Goal: Task Accomplishment & Management: Manage account settings

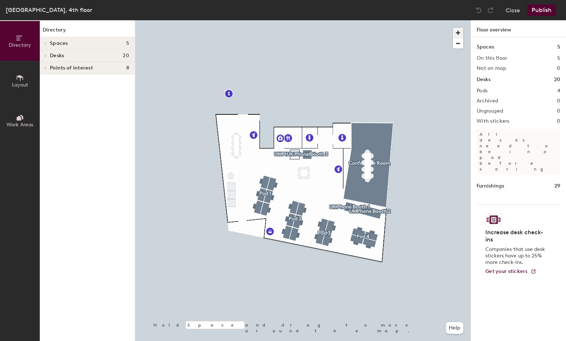
click at [457, 33] on span "button" at bounding box center [458, 32] width 10 height 10
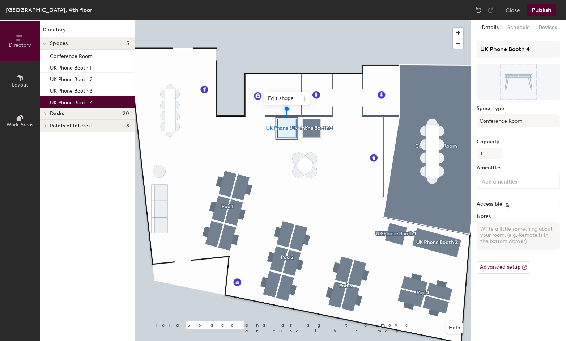
click at [395, 20] on div at bounding box center [302, 20] width 335 height 0
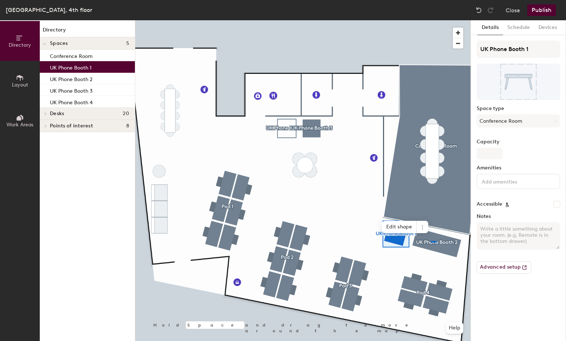
click at [430, 20] on div at bounding box center [302, 20] width 335 height 0
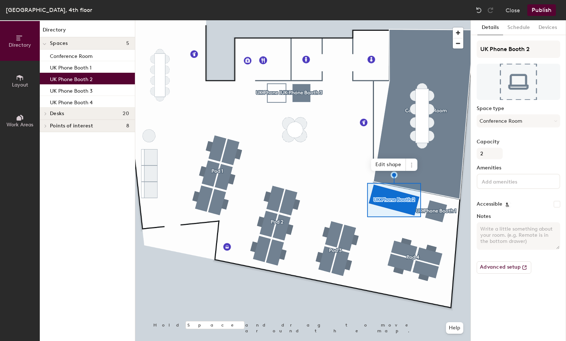
click at [95, 77] on div "UK Phone Booth 2" at bounding box center [87, 79] width 95 height 12
click at [85, 79] on p "UK Phone Booth 2" at bounding box center [71, 78] width 43 height 8
click at [90, 79] on p "UK Phone Booth 2" at bounding box center [71, 78] width 43 height 8
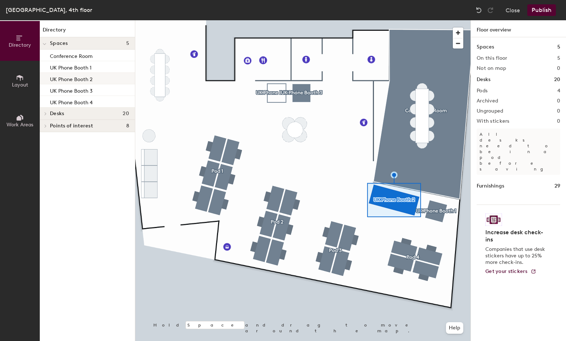
click at [274, 20] on div at bounding box center [302, 20] width 335 height 0
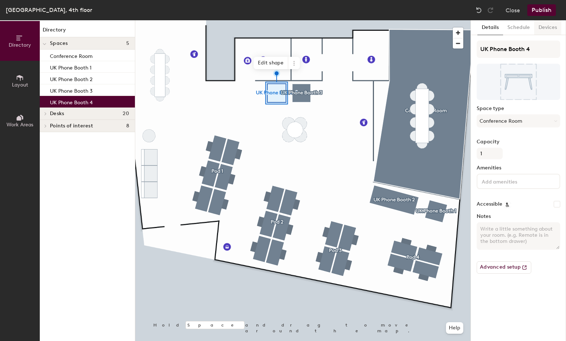
drag, startPoint x: 515, startPoint y: 26, endPoint x: 543, endPoint y: 27, distance: 27.9
click at [515, 26] on button "Schedule" at bounding box center [518, 27] width 31 height 15
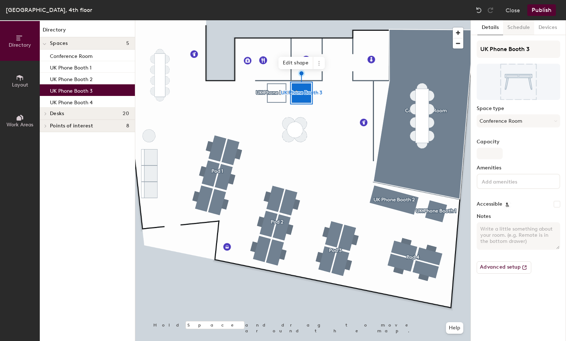
click at [513, 28] on button "Schedule" at bounding box center [518, 27] width 31 height 15
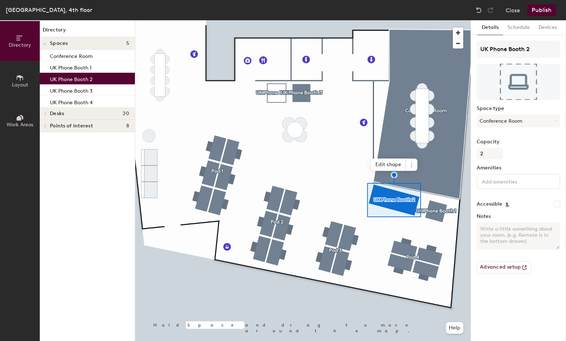
drag, startPoint x: 522, startPoint y: 27, endPoint x: 550, endPoint y: 100, distance: 77.9
click at [522, 27] on button "Schedule" at bounding box center [518, 27] width 31 height 15
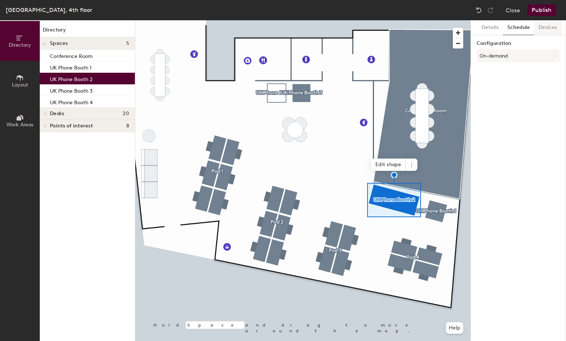
click at [550, 28] on button "Devices" at bounding box center [547, 27] width 27 height 15
click at [507, 26] on button "Schedule" at bounding box center [518, 27] width 31 height 15
click at [498, 56] on button "On-demand" at bounding box center [518, 55] width 84 height 13
click at [499, 84] on div "Scheduled" at bounding box center [518, 84] width 83 height 11
click at [502, 72] on button "Select account" at bounding box center [518, 71] width 84 height 13
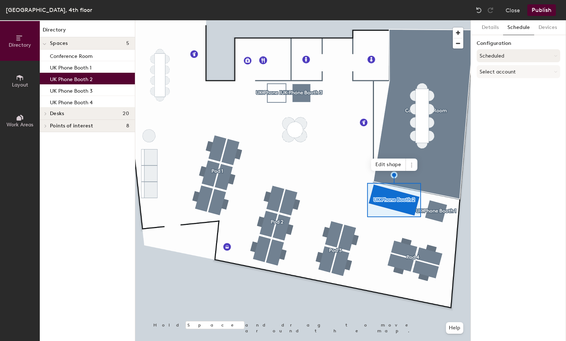
click at [500, 51] on button "Scheduled" at bounding box center [518, 55] width 84 height 13
click at [514, 116] on div "Details Schedule Devices Configuration Scheduled Select account" at bounding box center [518, 180] width 95 height 320
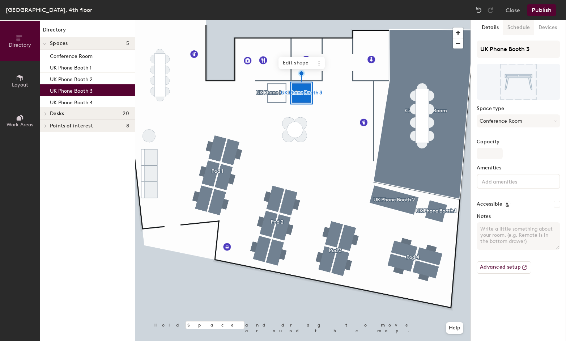
click at [511, 27] on button "Schedule" at bounding box center [518, 27] width 31 height 15
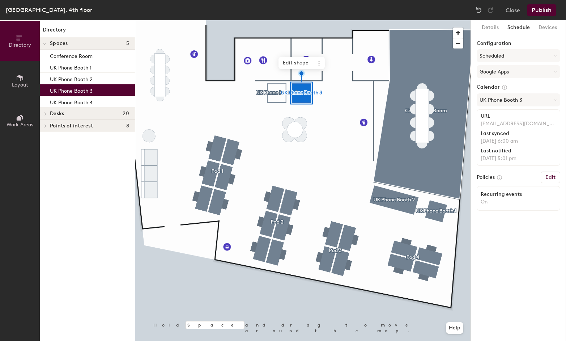
click at [273, 20] on div at bounding box center [302, 20] width 335 height 0
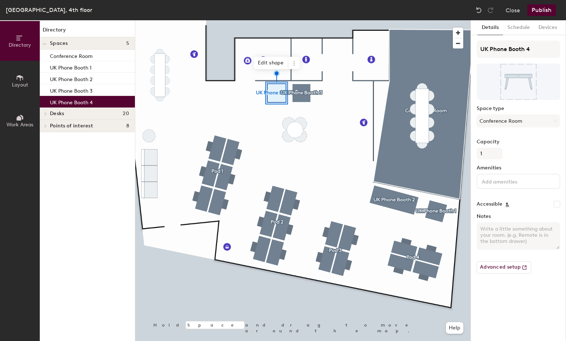
click at [398, 20] on div at bounding box center [302, 20] width 335 height 0
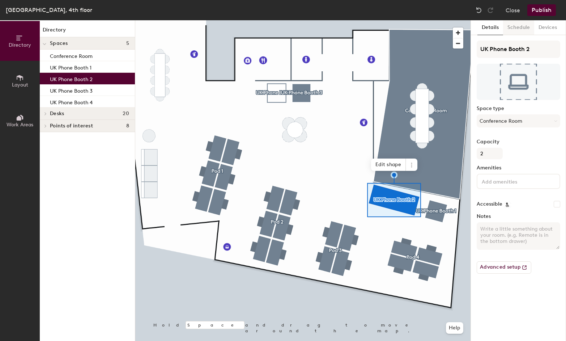
click at [518, 30] on button "Schedule" at bounding box center [518, 27] width 31 height 15
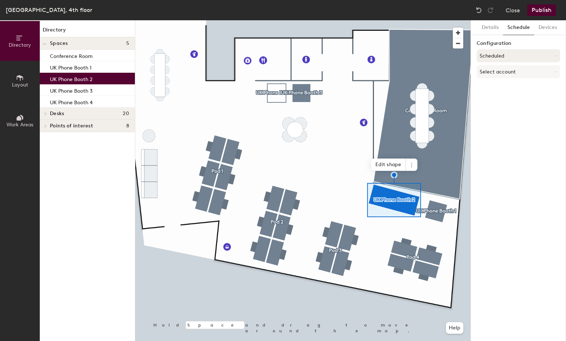
click at [506, 56] on button "Scheduled" at bounding box center [518, 55] width 84 height 13
click at [530, 44] on label "Configuration" at bounding box center [518, 43] width 84 height 6
click at [520, 70] on button "Select account" at bounding box center [518, 71] width 84 height 13
click at [501, 88] on div "Google Apps" at bounding box center [518, 89] width 83 height 11
click at [506, 100] on button "Select a calendar" at bounding box center [518, 99] width 84 height 13
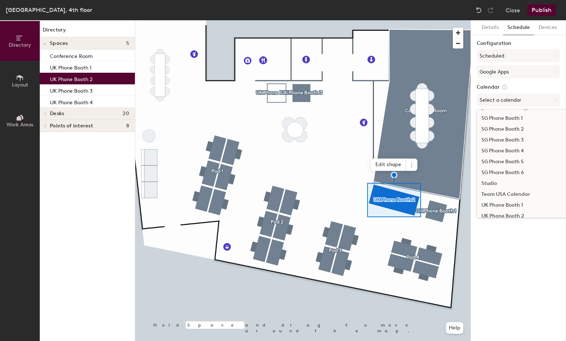
scroll to position [354, 0]
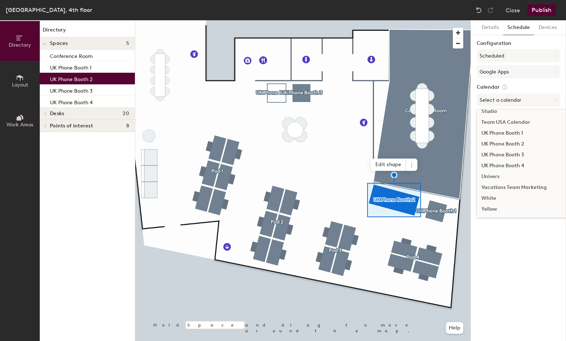
click at [515, 163] on div "UK Phone Booth 4" at bounding box center [535, 165] width 116 height 11
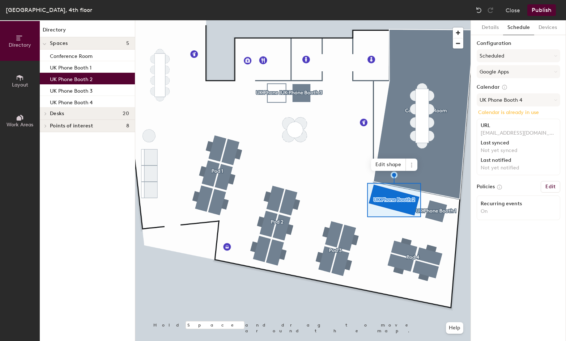
click at [275, 20] on div at bounding box center [302, 20] width 335 height 0
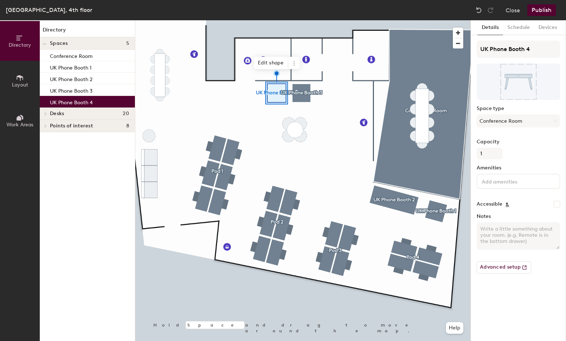
click at [346, 20] on div at bounding box center [302, 20] width 335 height 0
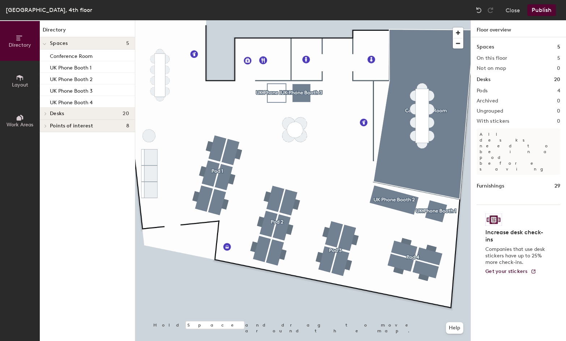
click at [275, 20] on div at bounding box center [302, 20] width 335 height 0
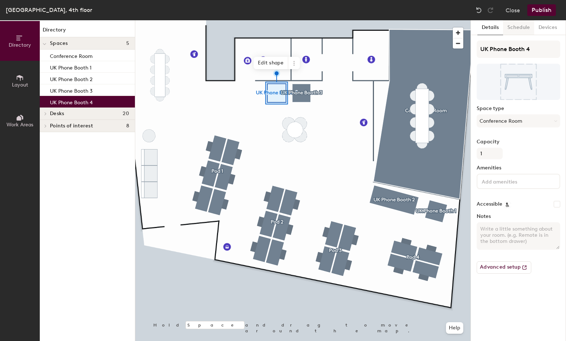
click at [515, 28] on button "Schedule" at bounding box center [518, 27] width 31 height 15
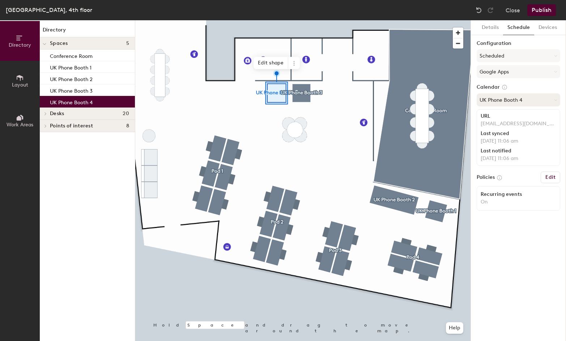
click at [515, 100] on button "UK Phone Booth 4" at bounding box center [518, 99] width 84 height 13
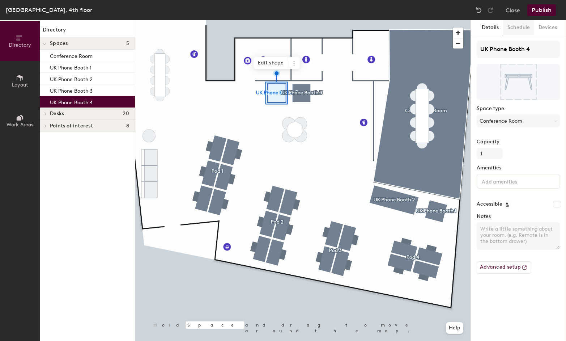
click at [519, 29] on button "Schedule" at bounding box center [518, 27] width 31 height 15
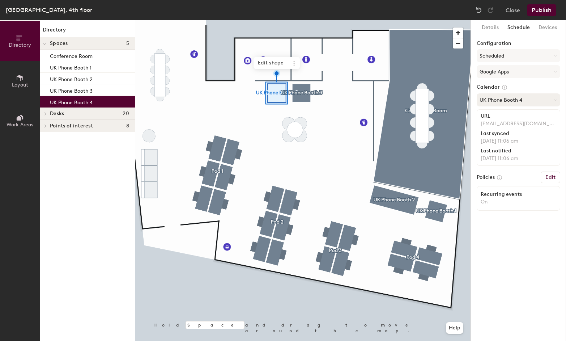
click at [513, 96] on button "UK Phone Booth 4" at bounding box center [518, 99] width 84 height 13
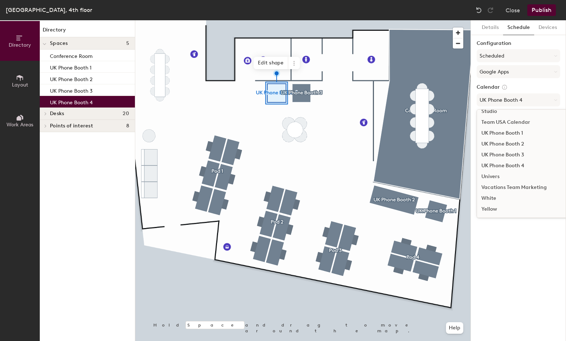
click at [514, 140] on div "UK Phone Booth 2" at bounding box center [535, 143] width 116 height 11
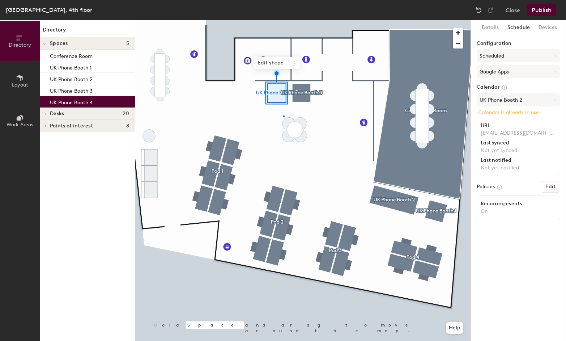
click at [283, 20] on div at bounding box center [302, 20] width 335 height 0
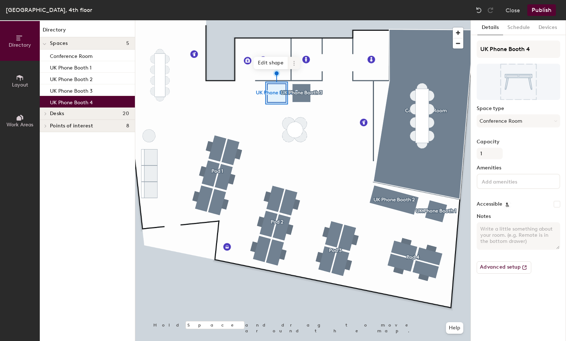
click at [291, 63] on icon at bounding box center [294, 63] width 6 height 6
click at [309, 107] on span "Delete" at bounding box center [320, 104] width 64 height 12
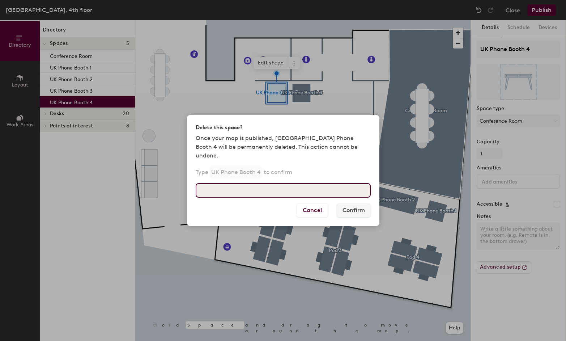
click at [279, 187] on input at bounding box center [283, 190] width 175 height 14
type input "UK Phone Booth 4"
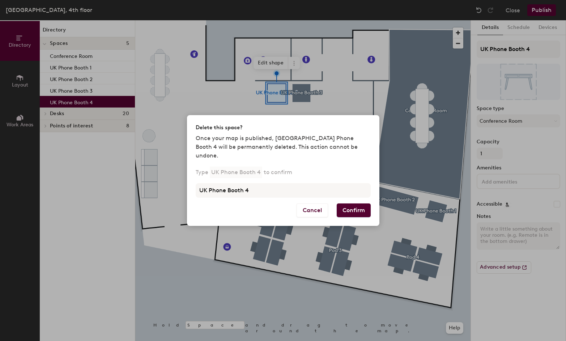
click at [367, 204] on button "Confirm" at bounding box center [354, 210] width 34 height 14
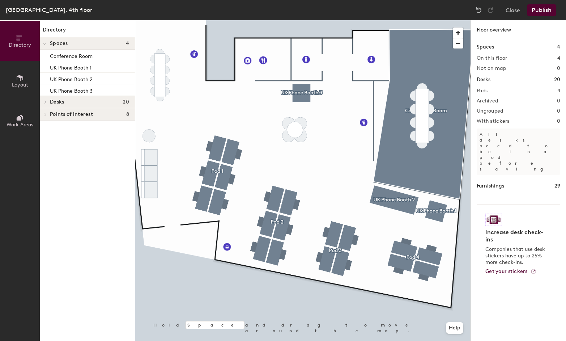
click at [383, 20] on div at bounding box center [302, 20] width 335 height 0
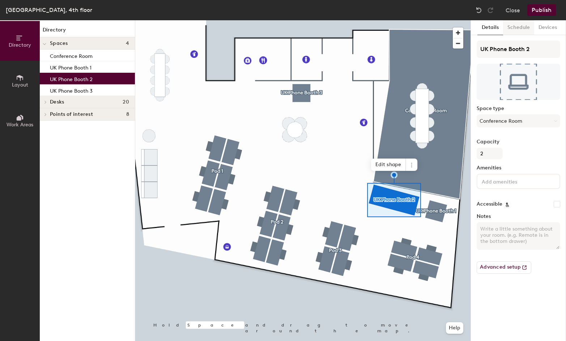
click at [515, 24] on button "Schedule" at bounding box center [518, 27] width 31 height 15
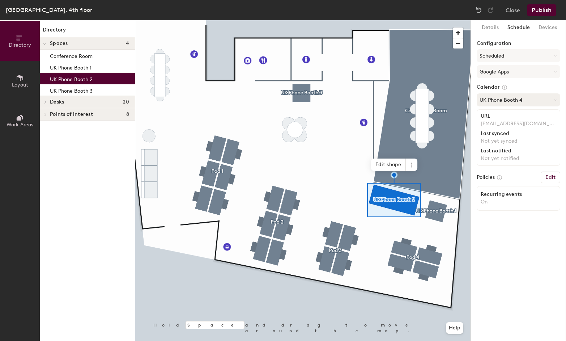
click at [513, 96] on button "UK Phone Booth 4" at bounding box center [518, 99] width 84 height 13
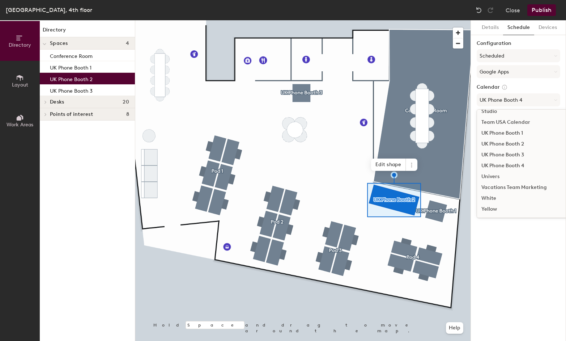
click at [509, 140] on div "UK Phone Booth 2" at bounding box center [535, 143] width 116 height 11
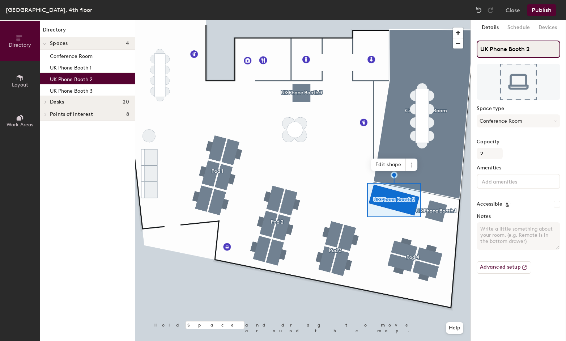
click at [525, 43] on input "UK Phone Booth 2" at bounding box center [518, 48] width 84 height 17
click at [533, 48] on input "UK Phone Booth 2" at bounding box center [518, 48] width 84 height 17
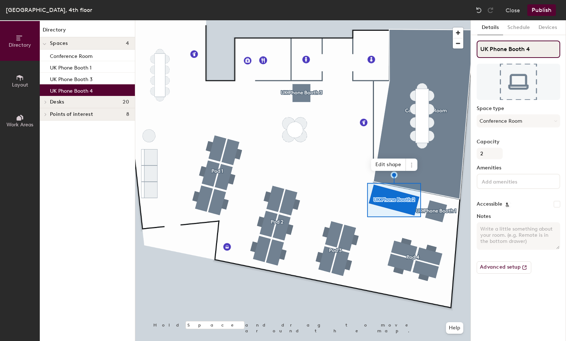
type input "UK Phone Booth 4"
click at [517, 27] on button "Schedule" at bounding box center [518, 27] width 31 height 15
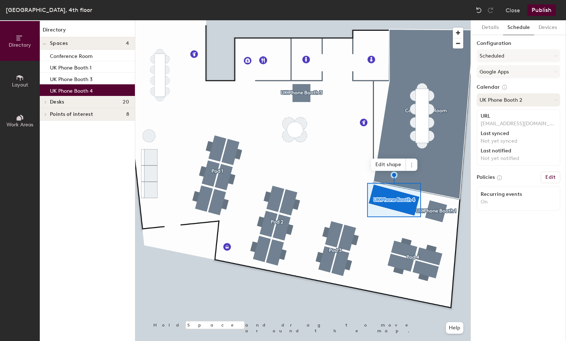
click at [508, 103] on button "UK Phone Booth 2" at bounding box center [518, 99] width 84 height 13
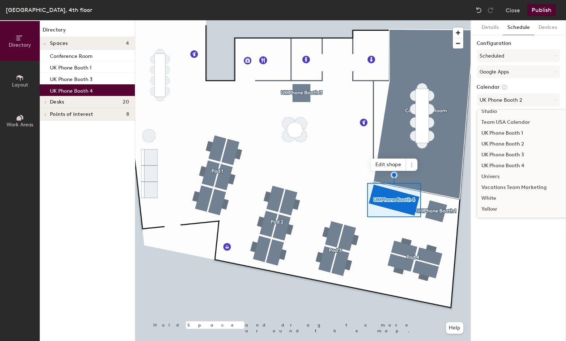
click at [512, 165] on div "UK Phone Booth 4" at bounding box center [535, 165] width 116 height 11
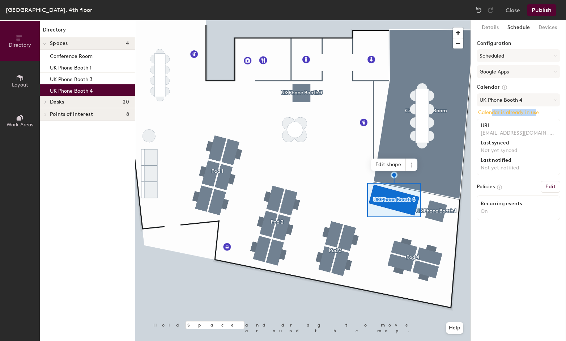
drag, startPoint x: 493, startPoint y: 110, endPoint x: 535, endPoint y: 109, distance: 41.9
click at [535, 109] on p "Calendar is already in use" at bounding box center [518, 112] width 81 height 7
click at [543, 109] on p "Calendar is already in use" at bounding box center [518, 112] width 81 height 7
click at [539, 7] on button "Publish" at bounding box center [541, 10] width 29 height 12
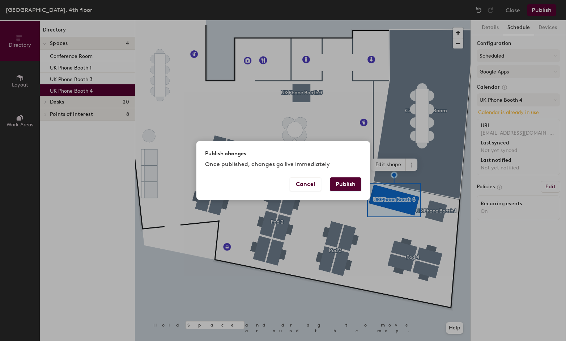
click at [352, 186] on button "Publish" at bounding box center [345, 184] width 31 height 14
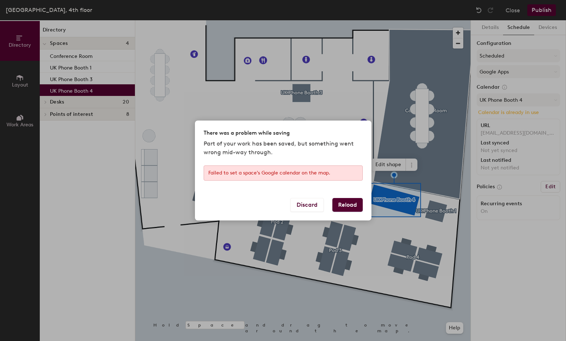
click at [343, 206] on button "Reload" at bounding box center [347, 205] width 30 height 14
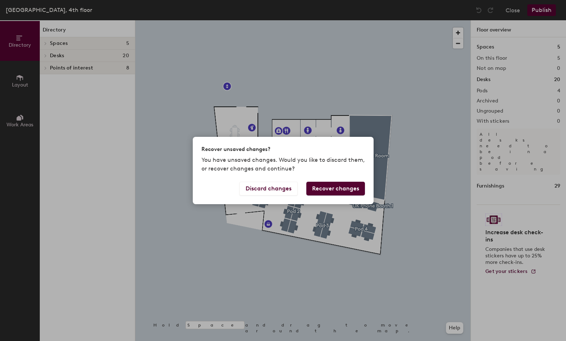
click at [332, 188] on button "Recover changes" at bounding box center [335, 188] width 59 height 14
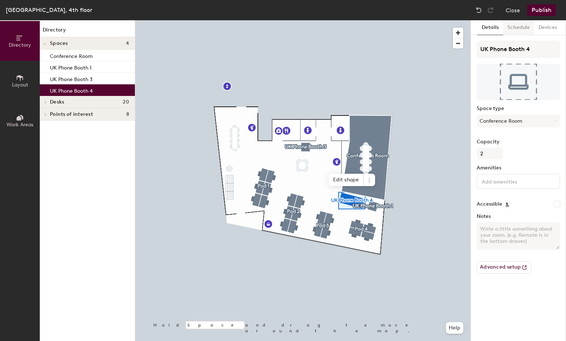
click at [522, 27] on button "Schedule" at bounding box center [518, 27] width 31 height 15
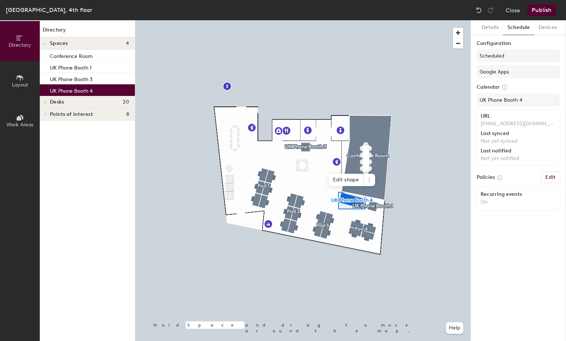
click at [434, 20] on div at bounding box center [302, 20] width 335 height 0
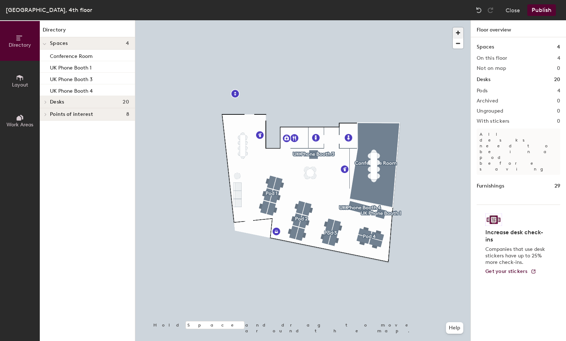
click at [458, 33] on span "button" at bounding box center [458, 32] width 10 height 10
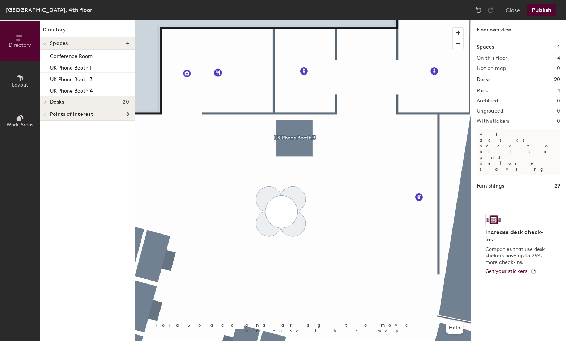
click at [44, 101] on icon at bounding box center [45, 102] width 3 height 4
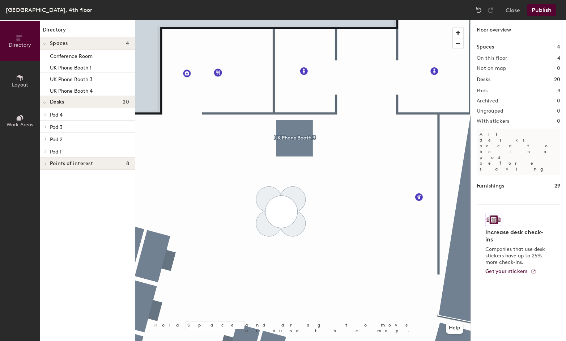
click at [44, 163] on icon at bounding box center [45, 164] width 3 height 4
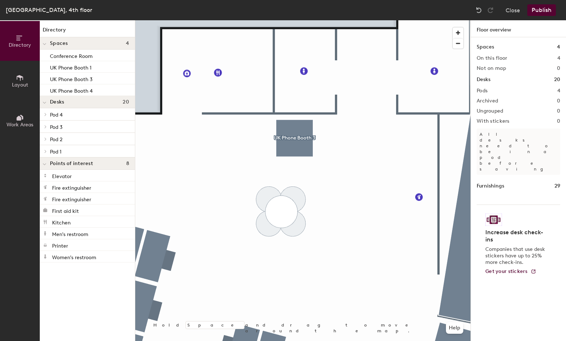
click at [18, 82] on span "Layout" at bounding box center [20, 85] width 16 height 6
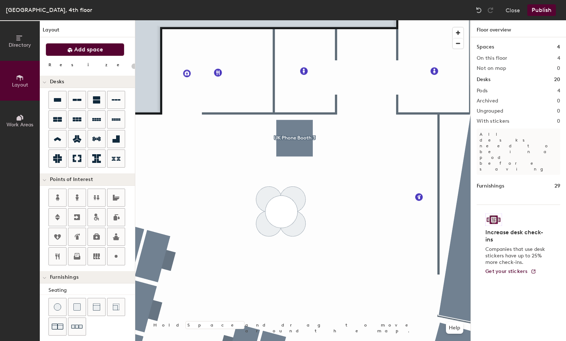
click at [86, 52] on span "Add space" at bounding box center [88, 49] width 29 height 7
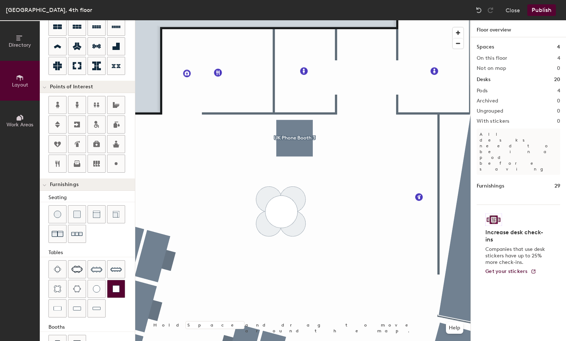
scroll to position [85, 0]
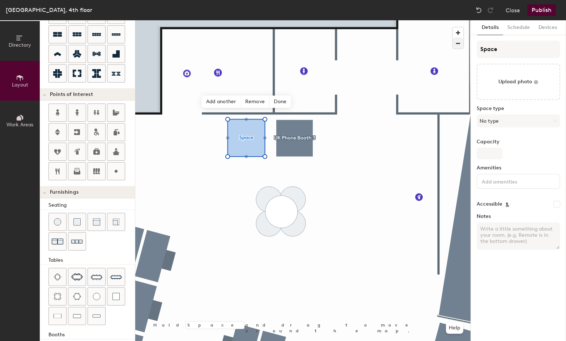
type input "20"
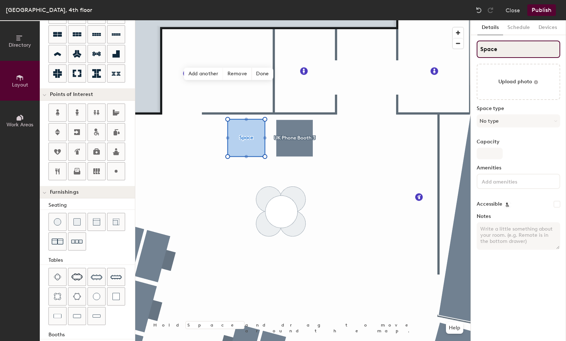
click at [503, 47] on input "Space" at bounding box center [518, 48] width 84 height 17
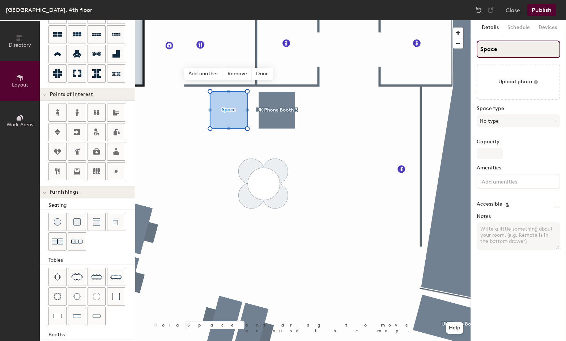
drag, startPoint x: 479, startPoint y: 49, endPoint x: 471, endPoint y: 48, distance: 7.3
click at [472, 48] on div "Details Schedule Devices Space Upload photo Space type No type Capacity Ameniti…" at bounding box center [518, 180] width 95 height 320
type input "U"
type input "20"
type input "UK"
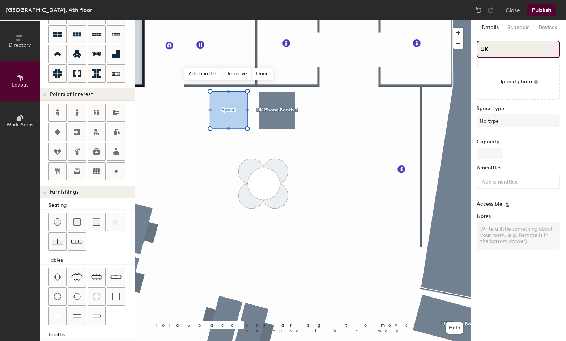
type input "20"
type input "UK Phone"
type input "20"
type input "UK Phone Boo"
type input "20"
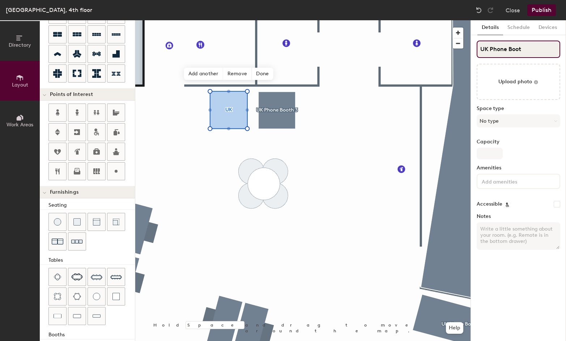
type input "UK Phone Booth"
type input "20"
type input "UK Phone Booth"
type input "20"
type input "UK Phone Booth 2"
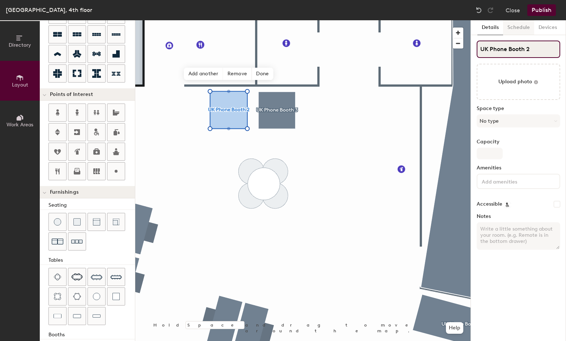
type input "20"
type input "UK Phone Booth 2"
click at [529, 123] on button "No type" at bounding box center [518, 120] width 84 height 13
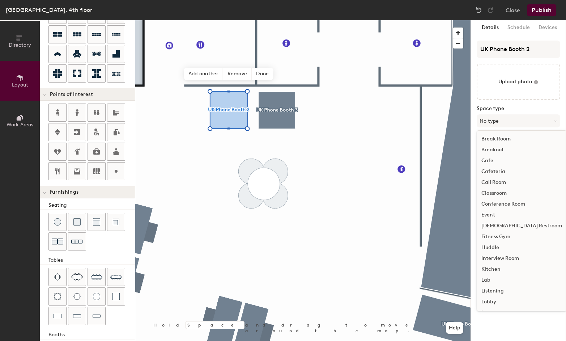
click at [499, 181] on div "Call Room" at bounding box center [521, 182] width 89 height 11
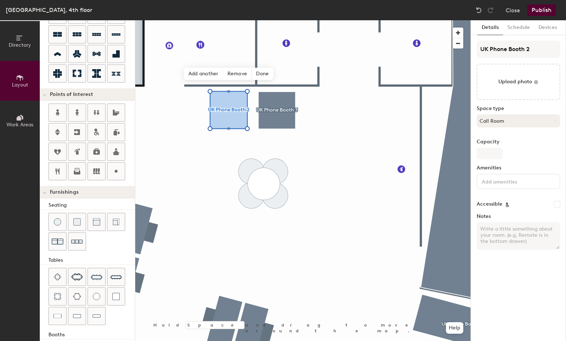
click at [502, 121] on button "Call Room" at bounding box center [518, 120] width 84 height 13
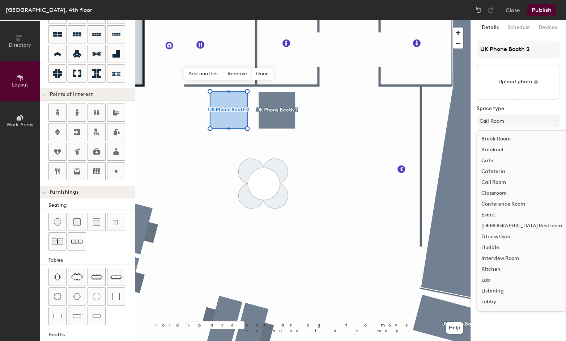
click at [511, 204] on div "Conference Room" at bounding box center [521, 203] width 89 height 11
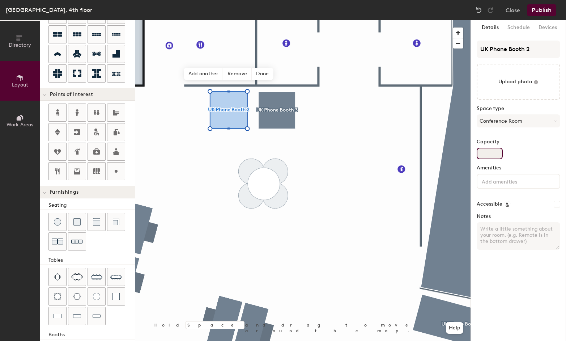
click at [486, 155] on input "Capacity" at bounding box center [489, 153] width 26 height 12
type input "20"
type input "1"
type input "20"
type input "1"
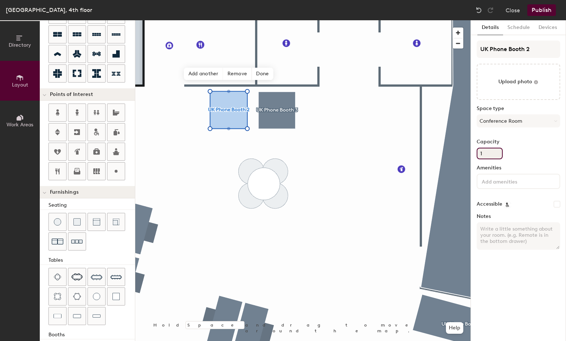
drag, startPoint x: 531, startPoint y: 148, endPoint x: 517, endPoint y: 149, distance: 14.1
click at [531, 148] on div "Capacity 1" at bounding box center [518, 149] width 84 height 20
click at [508, 27] on button "Schedule" at bounding box center [518, 27] width 31 height 15
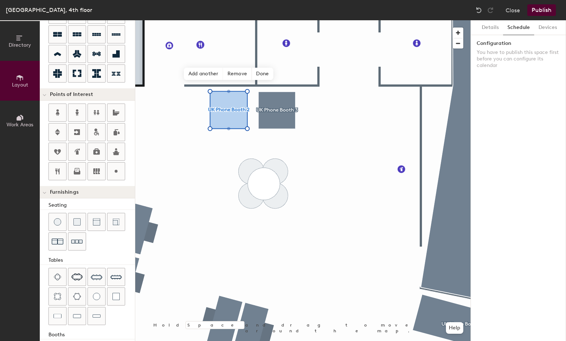
click at [494, 42] on label "Configuration" at bounding box center [518, 43] width 84 height 6
click at [538, 8] on button "Publish" at bounding box center [541, 10] width 29 height 12
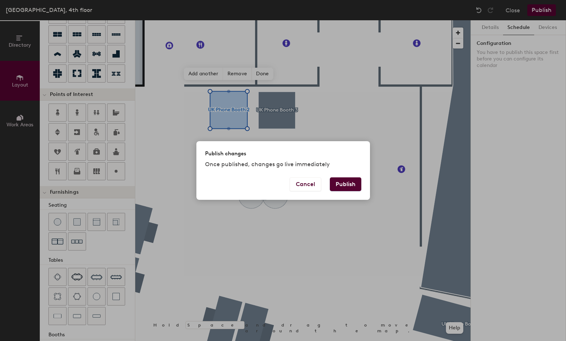
click at [346, 181] on button "Publish" at bounding box center [345, 184] width 31 height 14
type input "20"
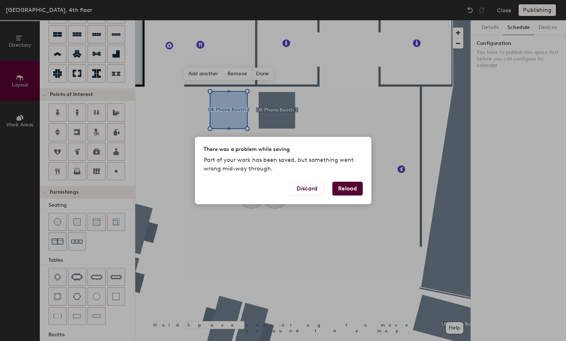
click at [349, 191] on button "Reload" at bounding box center [347, 188] width 30 height 14
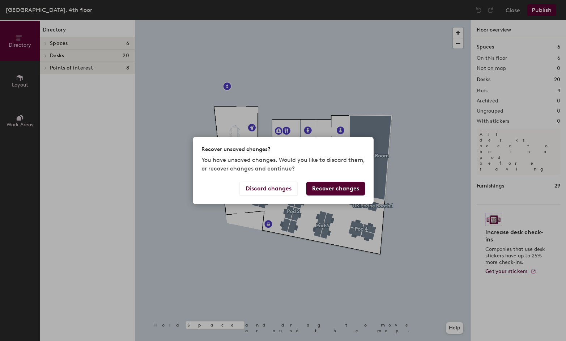
click at [351, 190] on button "Recover changes" at bounding box center [335, 188] width 59 height 14
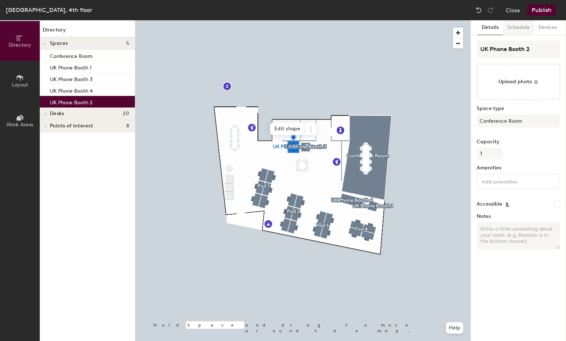
click at [518, 29] on button "Schedule" at bounding box center [518, 27] width 31 height 15
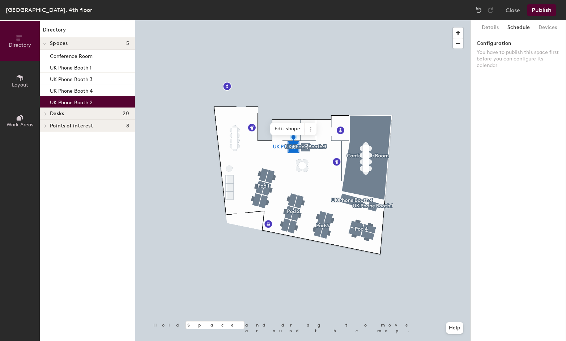
click at [305, 20] on div at bounding box center [302, 20] width 335 height 0
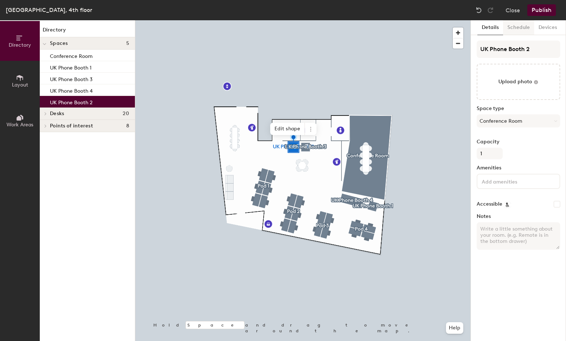
click at [518, 27] on button "Schedule" at bounding box center [518, 27] width 31 height 15
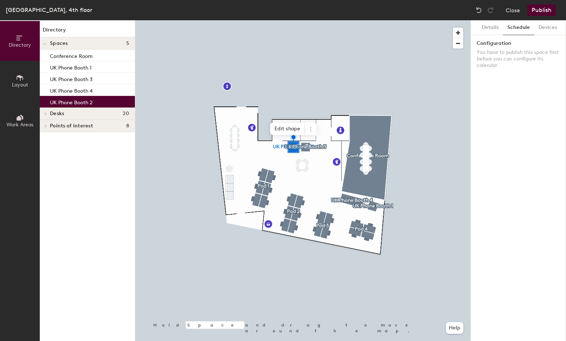
drag, startPoint x: 510, startPoint y: 48, endPoint x: 510, endPoint y: 56, distance: 8.7
click at [510, 48] on div "Configuration You have to publish this space first before you can configure its…" at bounding box center [518, 55] width 84 height 31
click at [508, 61] on p "You have to publish this space first before you can configure its calendar" at bounding box center [518, 59] width 84 height 20
click at [511, 68] on p "You have to publish this space first before you can configure its calendar" at bounding box center [518, 59] width 84 height 20
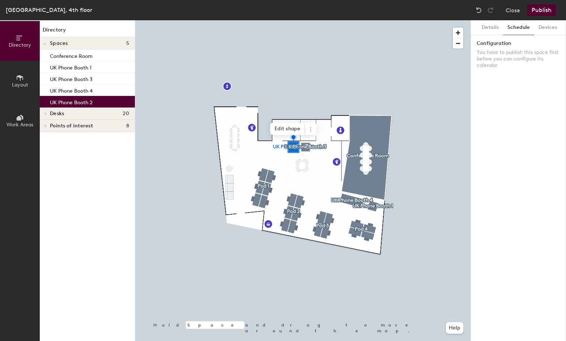
click at [545, 10] on button "Publish" at bounding box center [541, 10] width 29 height 12
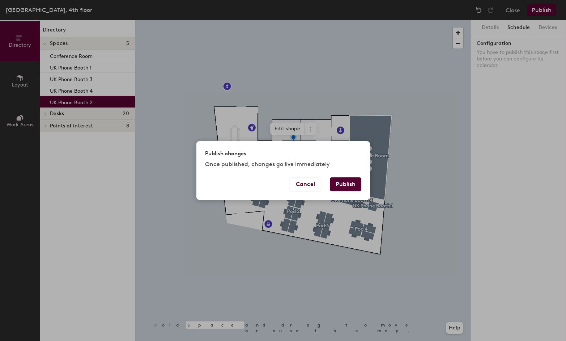
click at [342, 182] on button "Publish" at bounding box center [345, 184] width 31 height 14
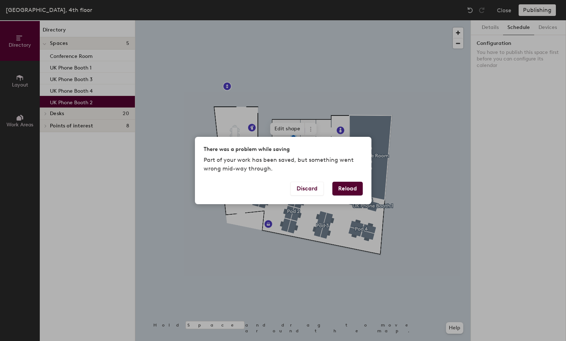
click at [341, 185] on button "Reload" at bounding box center [347, 188] width 30 height 14
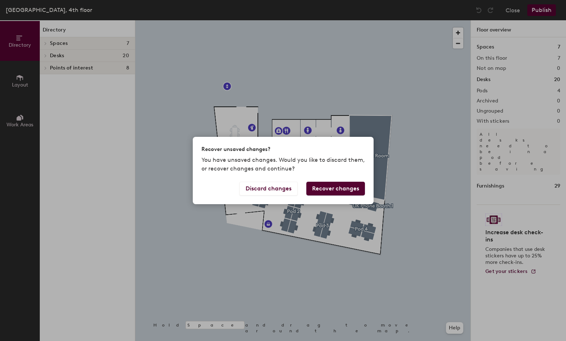
click at [338, 191] on button "Recover changes" at bounding box center [335, 188] width 59 height 14
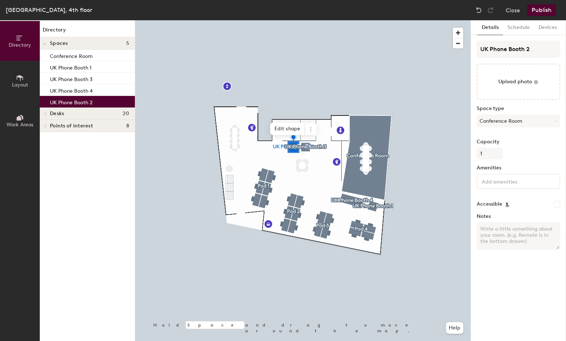
click at [521, 10] on div "Close Publish" at bounding box center [516, 10] width 87 height 12
click at [510, 11] on button "Close" at bounding box center [512, 10] width 14 height 12
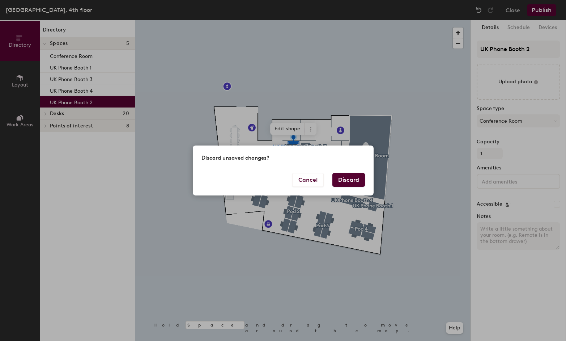
click at [343, 180] on button "Discard" at bounding box center [348, 180] width 33 height 14
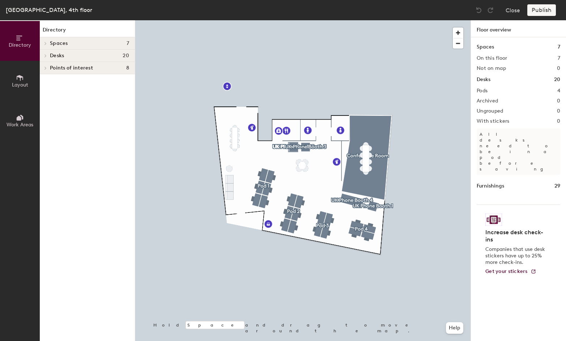
click at [292, 20] on div at bounding box center [302, 20] width 335 height 0
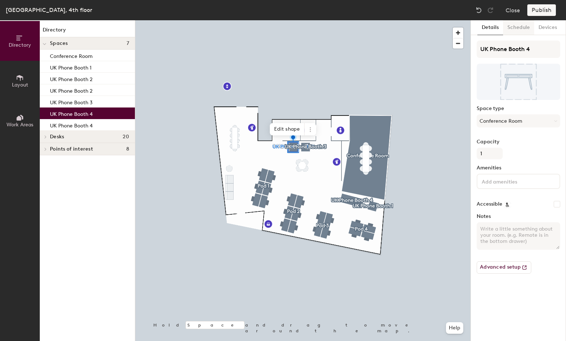
click at [513, 30] on button "Schedule" at bounding box center [518, 27] width 31 height 15
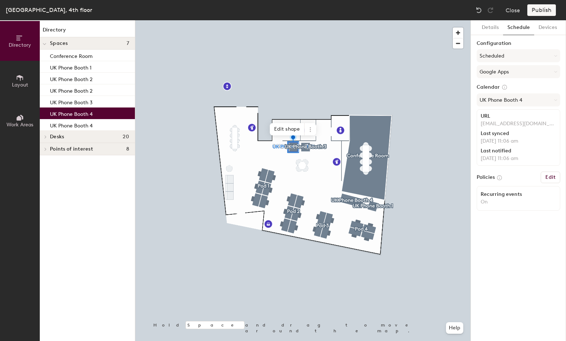
drag, startPoint x: 488, startPoint y: 31, endPoint x: 492, endPoint y: 37, distance: 6.6
click at [488, 31] on button "Details" at bounding box center [490, 27] width 26 height 15
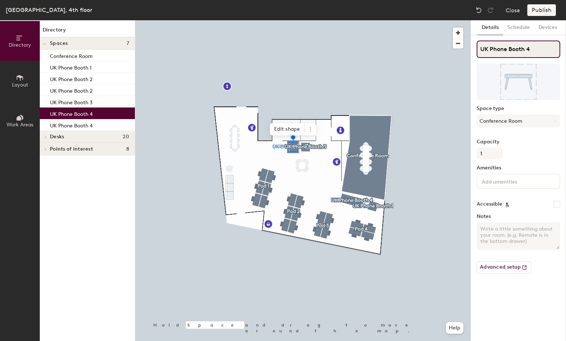
click at [535, 50] on input "UK Phone Booth 4" at bounding box center [518, 48] width 84 height 17
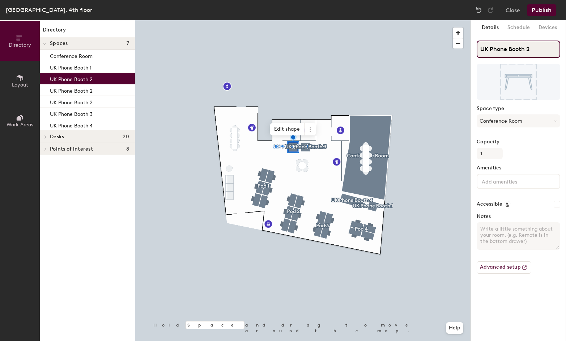
type input "UK Phone Booth 2"
click at [514, 26] on button "Schedule" at bounding box center [518, 27] width 31 height 15
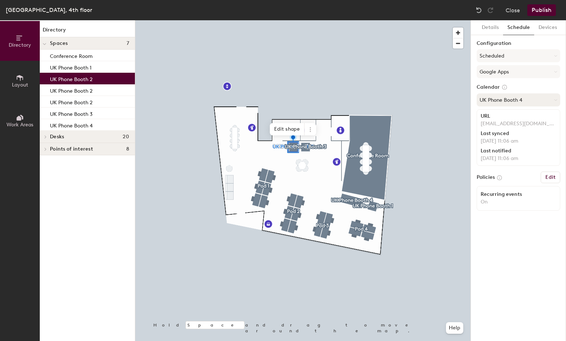
click at [514, 100] on button "UK Phone Booth 4" at bounding box center [518, 99] width 84 height 13
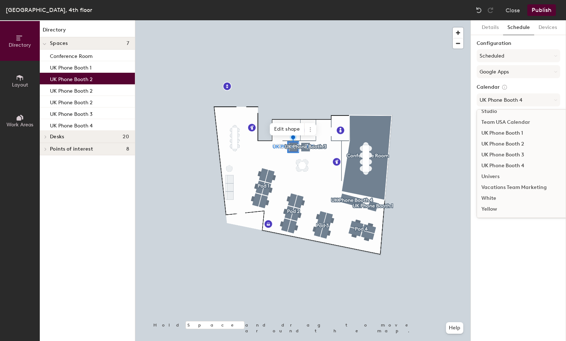
scroll to position [348, 0]
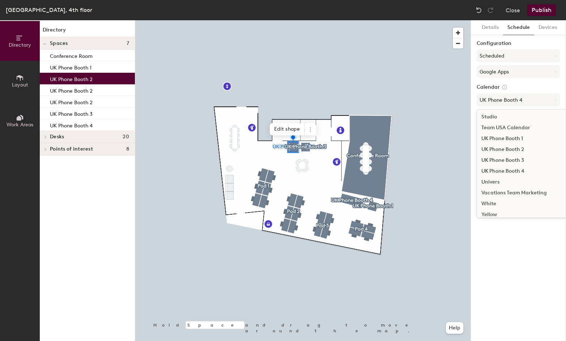
click at [510, 151] on div "UK Phone Booth 2" at bounding box center [535, 149] width 116 height 11
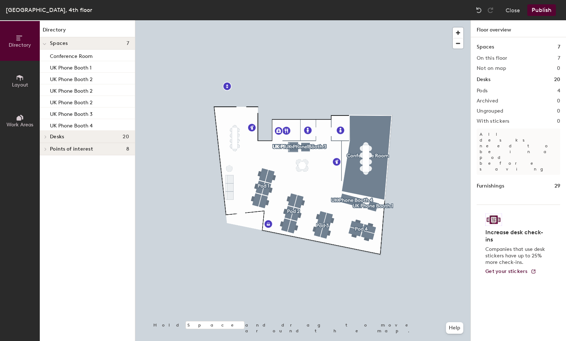
click at [292, 20] on div at bounding box center [302, 20] width 335 height 0
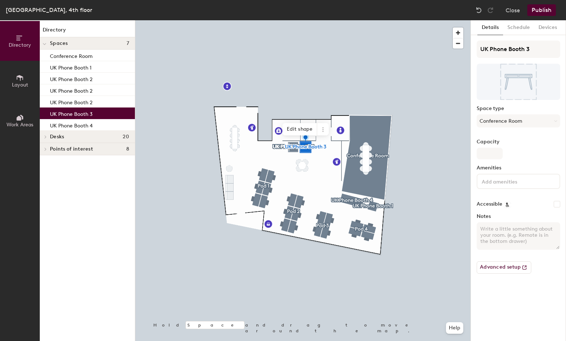
click at [292, 20] on div at bounding box center [302, 20] width 335 height 0
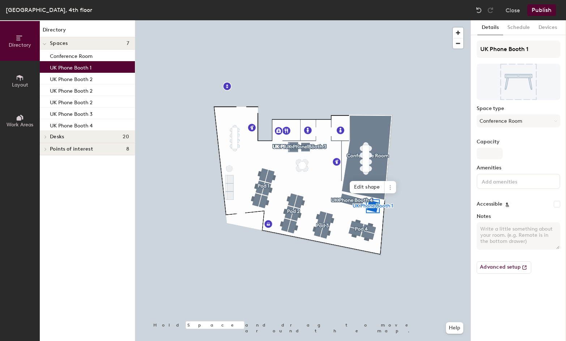
click at [539, 8] on button "Publish" at bounding box center [541, 10] width 29 height 12
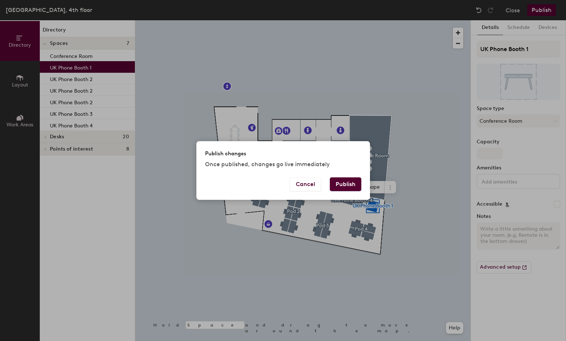
click at [347, 180] on button "Publish" at bounding box center [345, 184] width 31 height 14
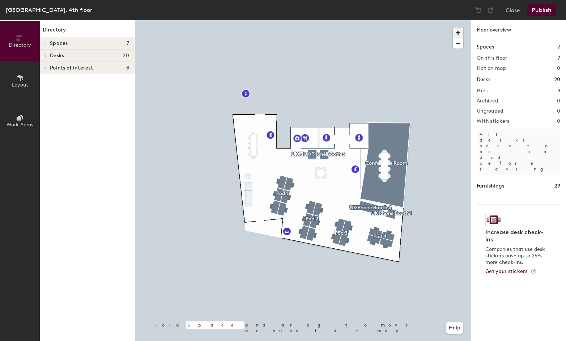
click at [452, 20] on div at bounding box center [302, 20] width 335 height 0
click at [455, 33] on span "button" at bounding box center [458, 32] width 10 height 10
click at [457, 32] on span "button" at bounding box center [458, 32] width 10 height 10
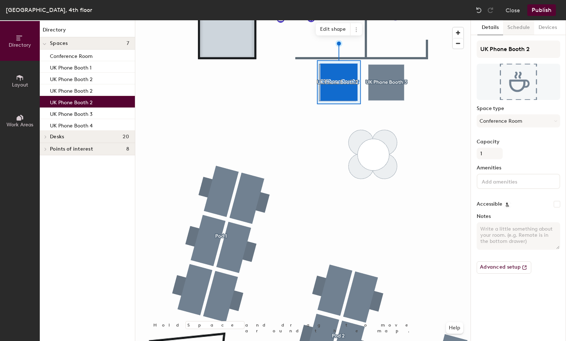
click at [512, 27] on button "Schedule" at bounding box center [518, 27] width 31 height 15
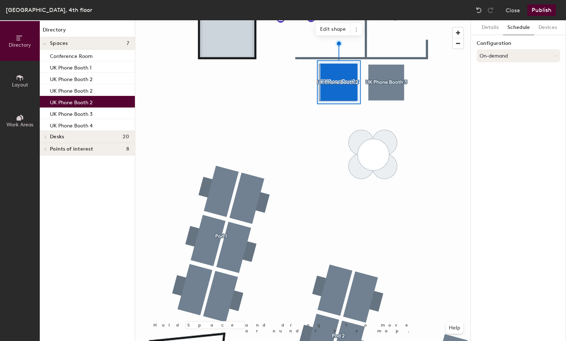
click at [519, 56] on button "On-demand" at bounding box center [518, 55] width 84 height 13
click at [496, 85] on div "Scheduled" at bounding box center [518, 84] width 83 height 11
click at [502, 71] on button "Select account" at bounding box center [518, 71] width 84 height 13
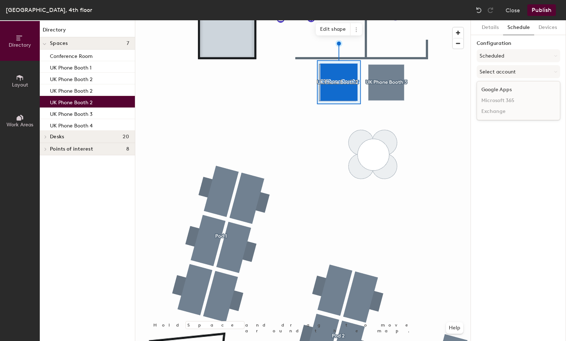
click at [498, 85] on div "Google Apps" at bounding box center [518, 89] width 83 height 11
drag, startPoint x: 501, startPoint y: 100, endPoint x: 502, endPoint y: 108, distance: 8.7
click at [501, 100] on button "Select a calendar" at bounding box center [518, 99] width 84 height 13
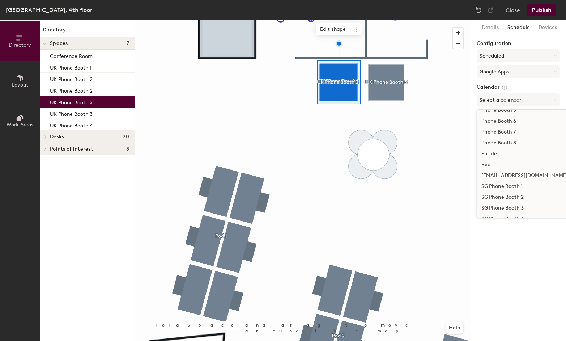
scroll to position [354, 0]
click at [507, 144] on div "UK Phone Booth 2" at bounding box center [535, 143] width 116 height 11
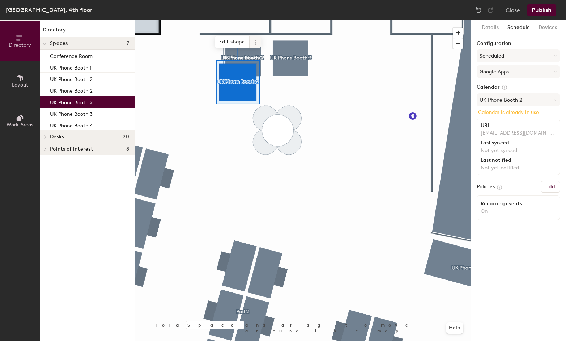
click at [257, 41] on icon at bounding box center [255, 42] width 6 height 6
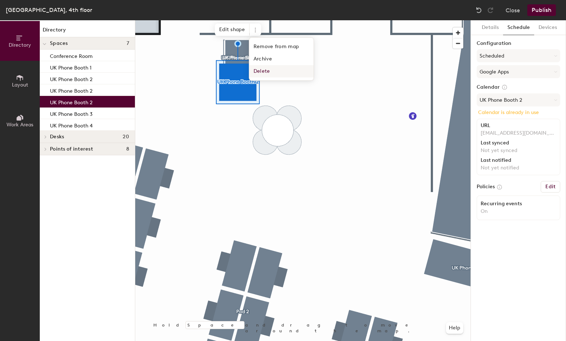
click at [262, 73] on span "Delete" at bounding box center [281, 71] width 64 height 12
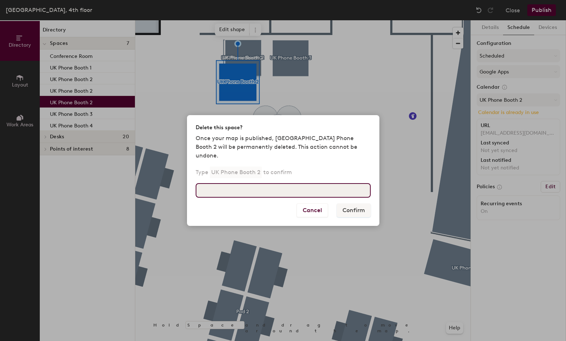
click at [285, 183] on input at bounding box center [283, 190] width 175 height 14
type input "UK Phone Booth 2"
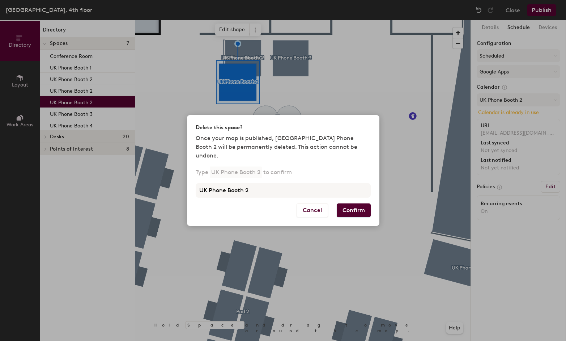
click at [357, 206] on button "Confirm" at bounding box center [354, 210] width 34 height 14
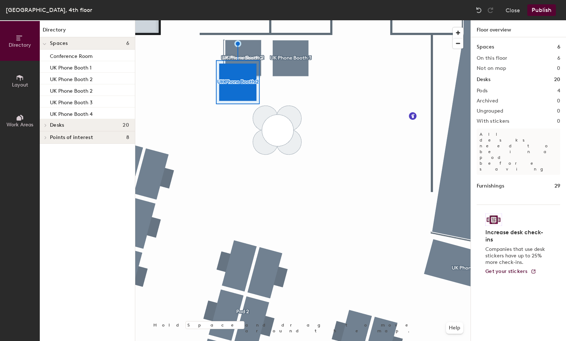
click at [245, 20] on div at bounding box center [302, 20] width 335 height 0
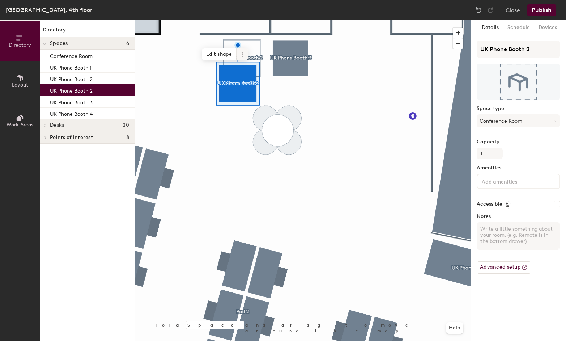
click at [244, 49] on span at bounding box center [242, 54] width 12 height 12
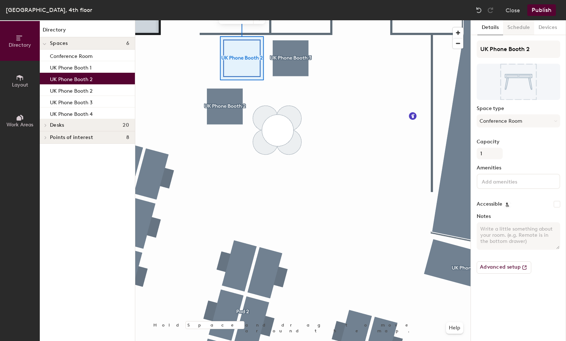
click at [517, 30] on button "Schedule" at bounding box center [518, 27] width 31 height 15
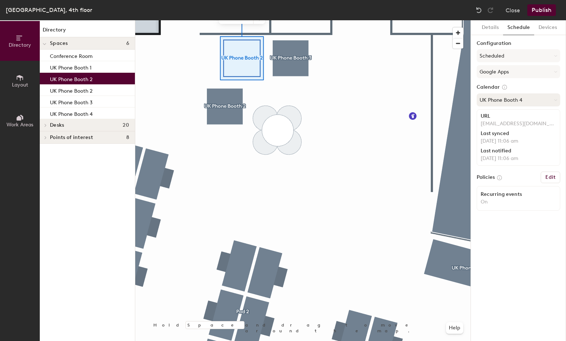
click at [531, 99] on button "UK Phone Booth 4" at bounding box center [518, 99] width 84 height 13
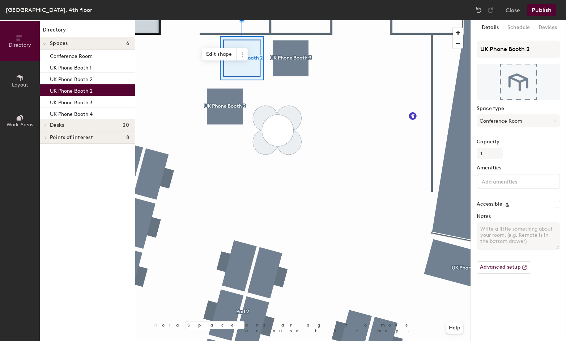
click at [254, 20] on div at bounding box center [302, 20] width 335 height 0
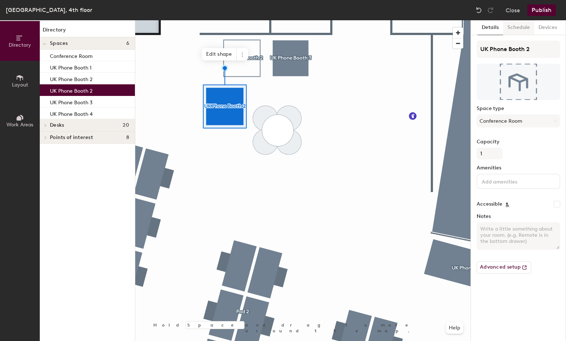
click at [515, 29] on button "Schedule" at bounding box center [518, 27] width 31 height 15
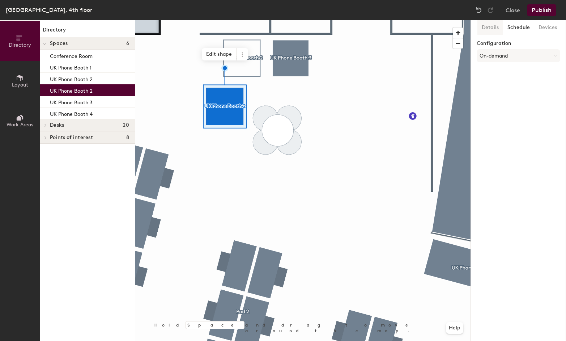
click at [484, 26] on button "Details" at bounding box center [490, 27] width 26 height 15
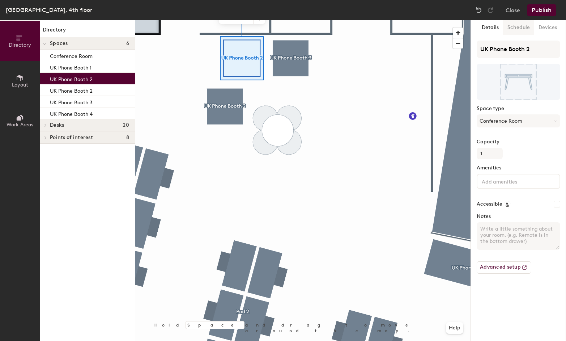
click at [522, 27] on button "Schedule" at bounding box center [518, 27] width 31 height 15
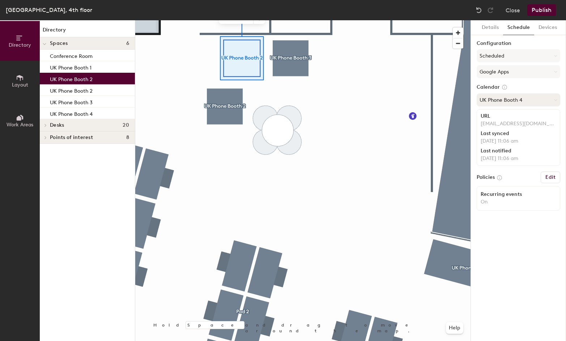
drag, startPoint x: 513, startPoint y: 101, endPoint x: 510, endPoint y: 105, distance: 4.7
click at [513, 101] on button "UK Phone Booth 4" at bounding box center [518, 99] width 84 height 13
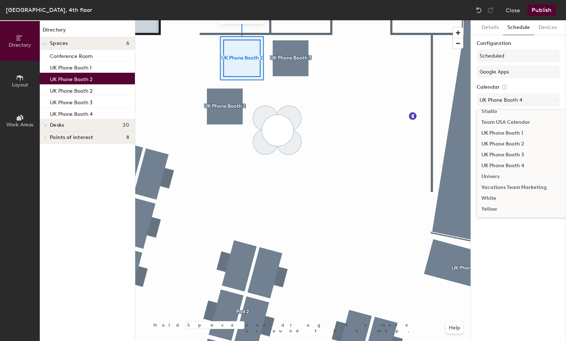
click at [513, 144] on div "UK Phone Booth 2" at bounding box center [535, 143] width 116 height 11
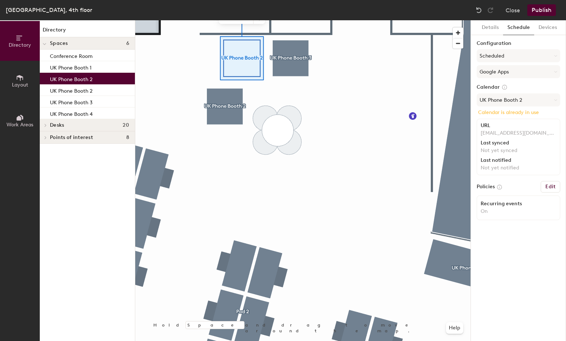
click at [362, 20] on div at bounding box center [302, 20] width 335 height 0
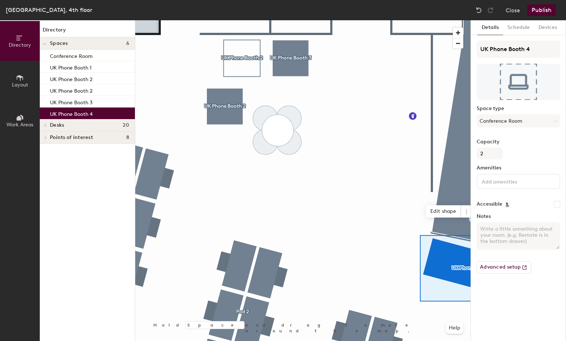
click at [519, 26] on button "Schedule" at bounding box center [518, 27] width 31 height 15
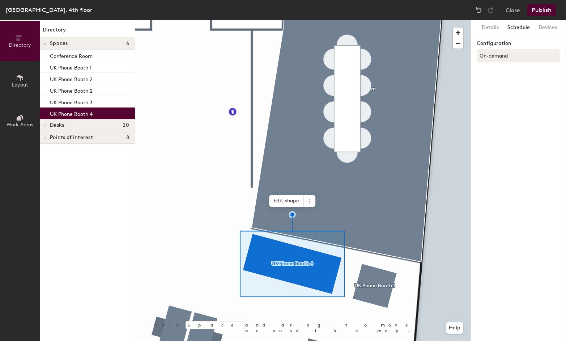
click at [514, 51] on button "On-demand" at bounding box center [518, 55] width 84 height 13
click at [497, 84] on div "Scheduled" at bounding box center [518, 84] width 83 height 11
click at [498, 74] on button "Select account" at bounding box center [518, 71] width 84 height 13
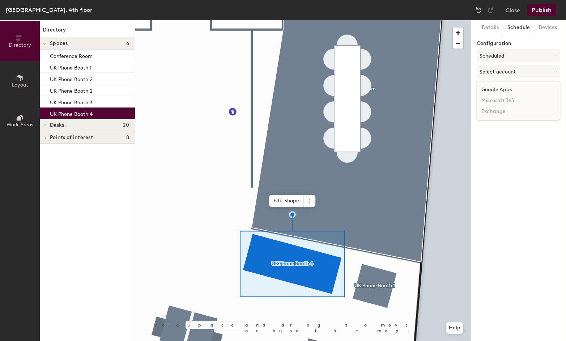
click at [493, 85] on div "Google Apps" at bounding box center [518, 89] width 83 height 11
click at [501, 104] on button "Select a calendar" at bounding box center [518, 99] width 84 height 13
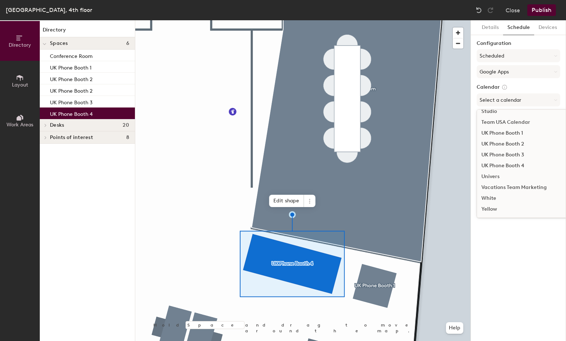
click at [513, 166] on div "UK Phone Booth 4" at bounding box center [535, 165] width 116 height 11
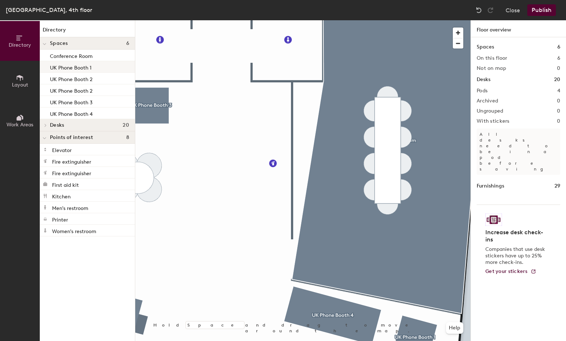
click at [93, 66] on div "UK Phone Booth 1" at bounding box center [87, 67] width 95 height 12
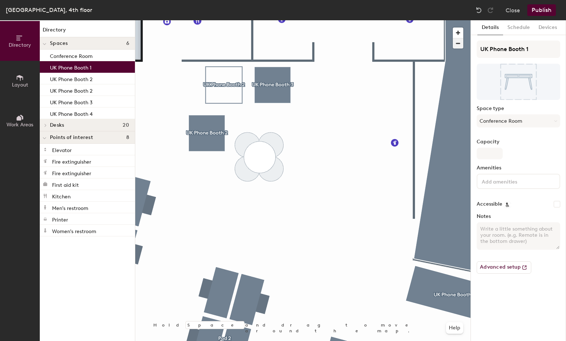
click at [456, 42] on span "button" at bounding box center [458, 43] width 10 height 10
click at [459, 43] on span "button" at bounding box center [458, 43] width 10 height 10
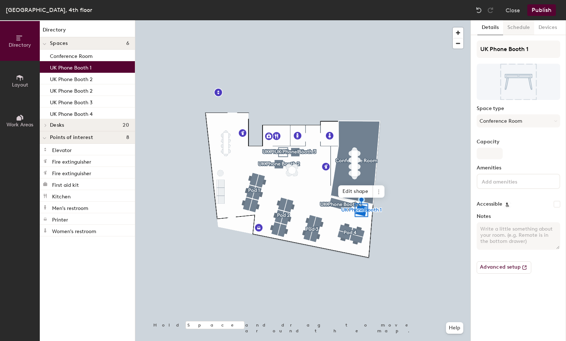
click at [518, 29] on button "Schedule" at bounding box center [518, 27] width 31 height 15
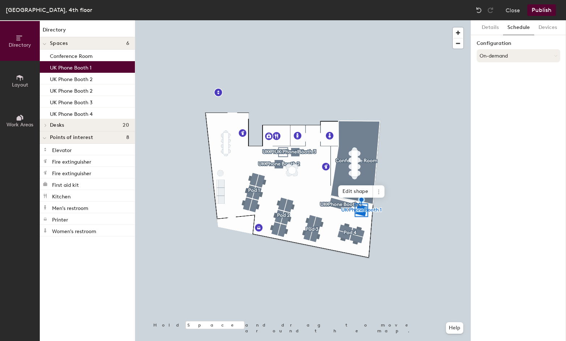
click at [521, 56] on button "On-demand" at bounding box center [518, 55] width 84 height 13
drag, startPoint x: 528, startPoint y: 149, endPoint x: 521, endPoint y: 142, distance: 11.0
click at [528, 149] on div "Details Schedule Devices Configuration On-demand" at bounding box center [518, 180] width 95 height 320
click at [548, 29] on button "Devices" at bounding box center [547, 27] width 27 height 15
click at [493, 29] on button "Details" at bounding box center [490, 27] width 26 height 15
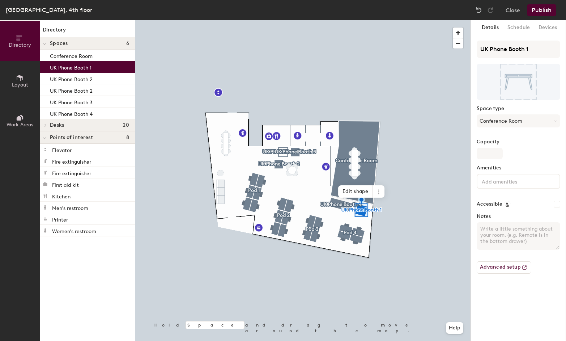
click at [522, 30] on button "Schedule" at bounding box center [518, 27] width 31 height 15
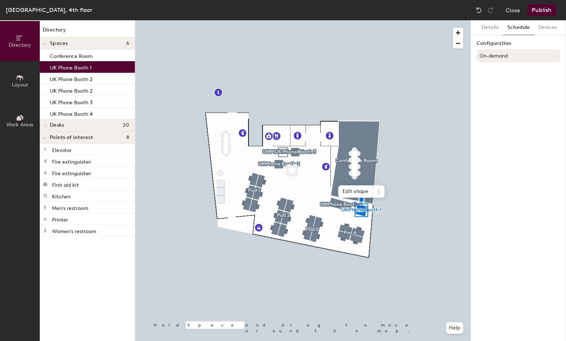
click at [512, 55] on button "On-demand" at bounding box center [518, 55] width 84 height 13
click at [499, 83] on div "Scheduled" at bounding box center [518, 84] width 83 height 11
drag, startPoint x: 502, startPoint y: 73, endPoint x: 501, endPoint y: 78, distance: 5.6
click at [502, 73] on button "Select account" at bounding box center [518, 71] width 84 height 13
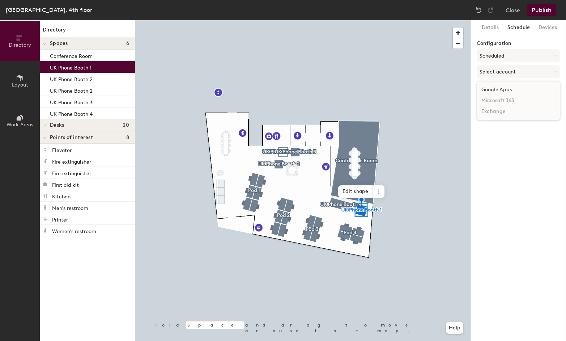
click at [500, 86] on div "Google Apps" at bounding box center [518, 89] width 83 height 11
click at [498, 106] on button "Select a calendar" at bounding box center [518, 99] width 84 height 13
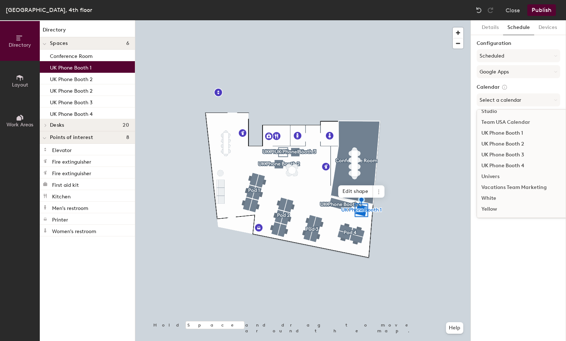
scroll to position [340, 0]
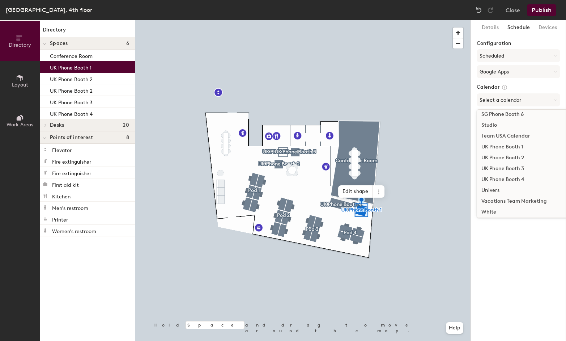
click at [503, 146] on div "UK Phone Booth 1" at bounding box center [535, 146] width 116 height 11
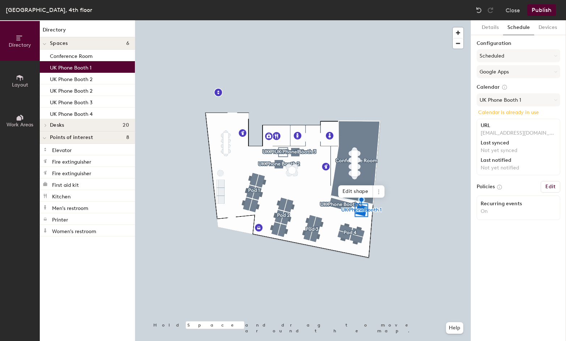
drag, startPoint x: 522, startPoint y: 112, endPoint x: 516, endPoint y: 113, distance: 5.8
click at [522, 112] on p "Calendar is already in use" at bounding box center [518, 112] width 81 height 7
click at [452, 20] on div at bounding box center [302, 20] width 335 height 0
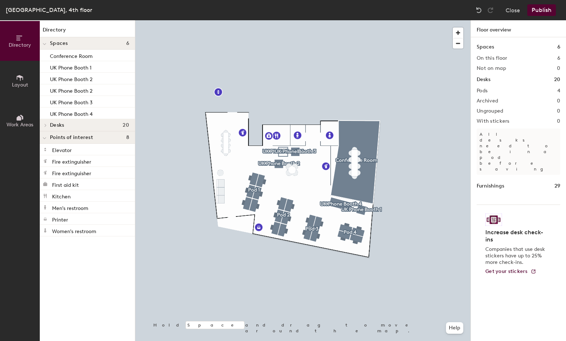
click at [340, 20] on div at bounding box center [302, 20] width 335 height 0
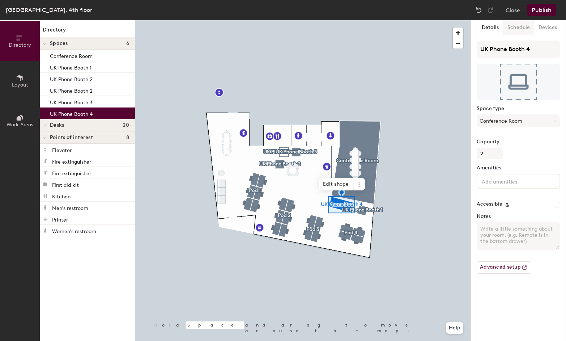
click at [520, 27] on button "Schedule" at bounding box center [518, 27] width 31 height 15
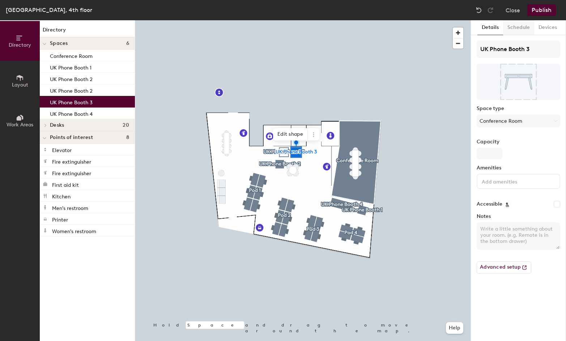
click at [515, 28] on button "Schedule" at bounding box center [518, 27] width 31 height 15
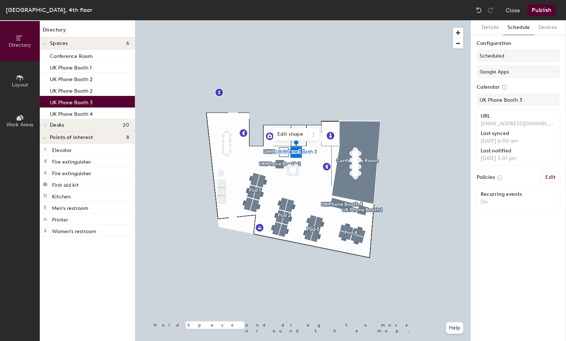
click at [431, 20] on div at bounding box center [302, 20] width 335 height 0
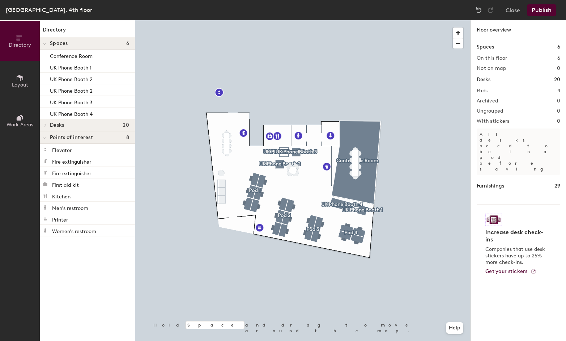
click at [278, 20] on div at bounding box center [302, 20] width 335 height 0
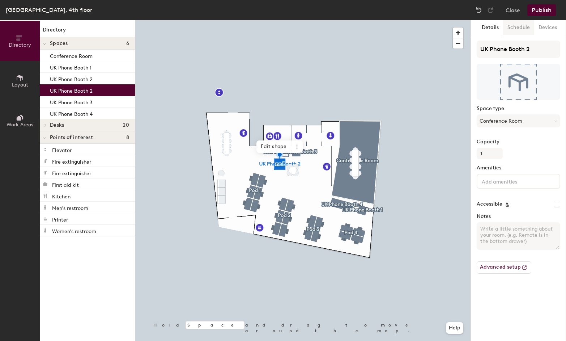
click at [525, 28] on button "Schedule" at bounding box center [518, 27] width 31 height 15
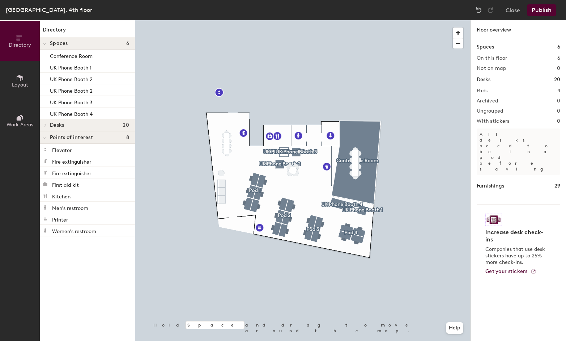
click at [284, 20] on div at bounding box center [302, 20] width 335 height 0
click at [267, 20] on div at bounding box center [302, 20] width 335 height 0
click at [271, 20] on div at bounding box center [302, 20] width 335 height 0
click at [277, 20] on div at bounding box center [302, 20] width 335 height 0
click at [282, 20] on div at bounding box center [302, 20] width 335 height 0
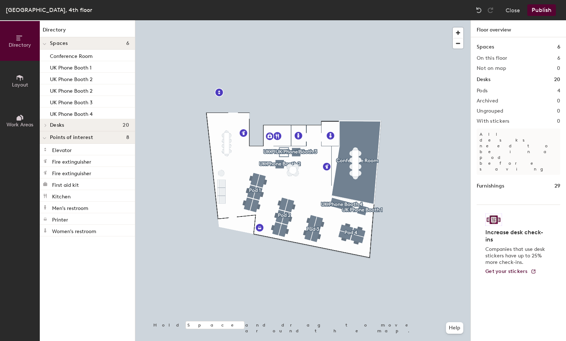
click at [283, 20] on div at bounding box center [302, 20] width 335 height 0
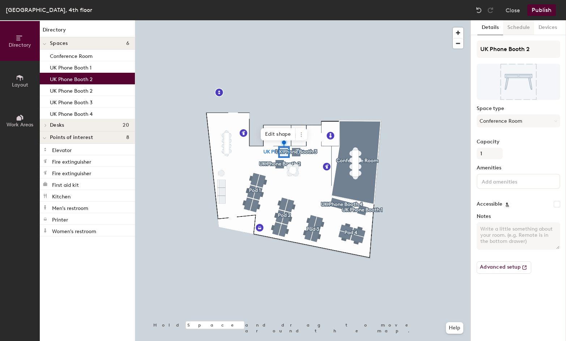
click at [524, 26] on button "Schedule" at bounding box center [518, 27] width 31 height 15
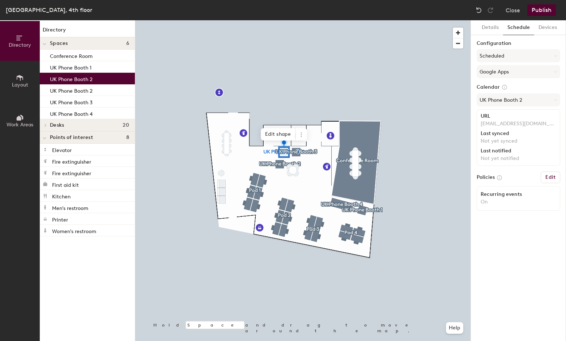
click at [272, 20] on div at bounding box center [302, 20] width 335 height 0
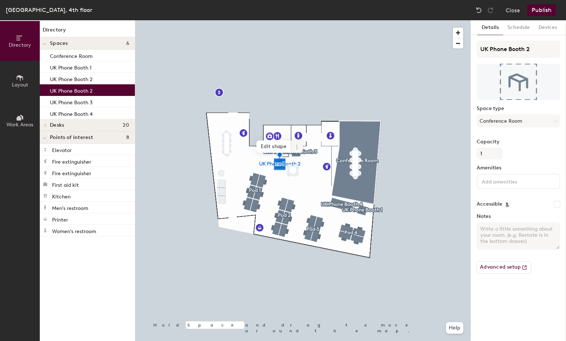
click at [295, 145] on icon at bounding box center [297, 147] width 6 height 6
click at [304, 189] on span "Delete" at bounding box center [323, 188] width 64 height 12
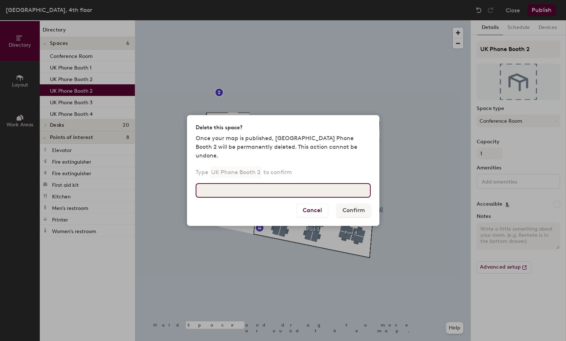
click at [307, 186] on input at bounding box center [283, 190] width 175 height 14
type input "UK Phone Booth 2"
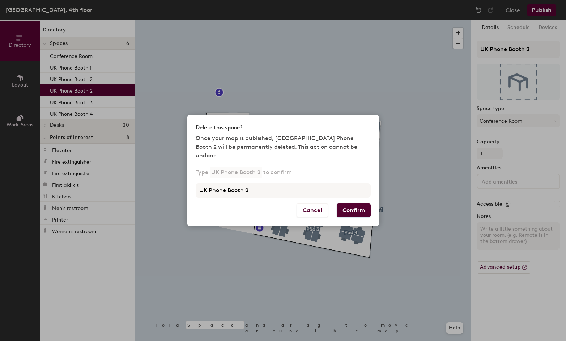
click at [354, 206] on button "Confirm" at bounding box center [354, 210] width 34 height 14
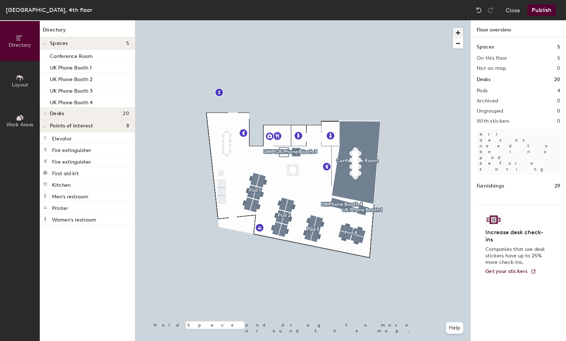
click at [459, 26] on div at bounding box center [460, 36] width 14 height 25
click at [459, 30] on span "button" at bounding box center [458, 32] width 10 height 10
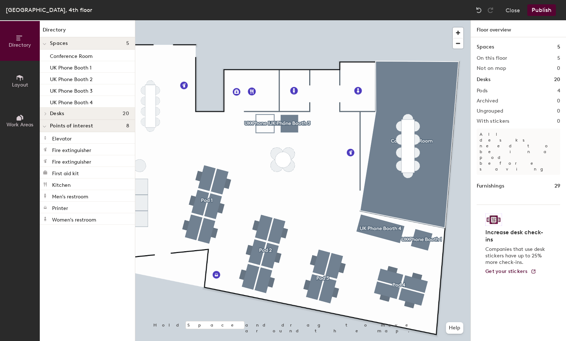
click at [264, 20] on div at bounding box center [302, 20] width 335 height 0
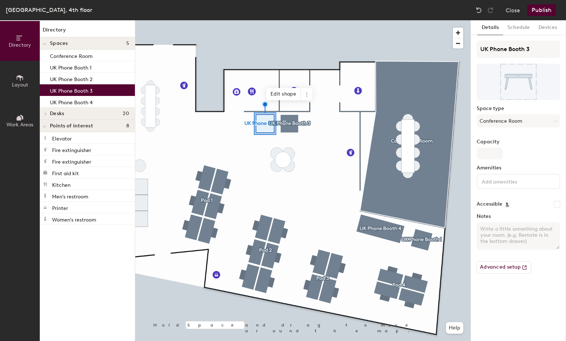
click at [264, 20] on div at bounding box center [302, 20] width 335 height 0
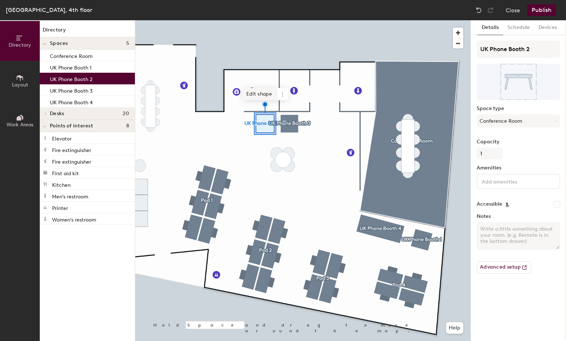
click at [256, 94] on span "Edit shape" at bounding box center [259, 94] width 35 height 12
click at [277, 100] on span "Done" at bounding box center [279, 103] width 21 height 12
click at [507, 28] on button "Schedule" at bounding box center [518, 27] width 31 height 15
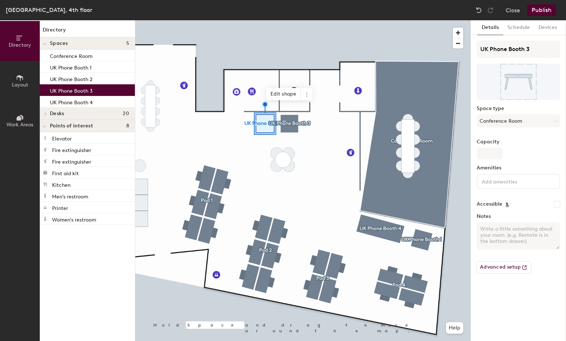
click at [287, 20] on div at bounding box center [302, 20] width 335 height 0
click at [519, 26] on button "Schedule" at bounding box center [518, 27] width 31 height 15
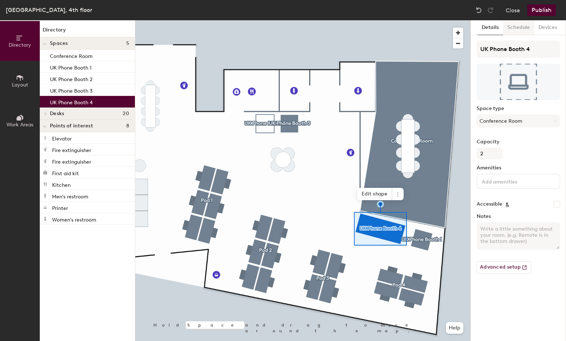
click at [516, 32] on button "Schedule" at bounding box center [518, 27] width 31 height 15
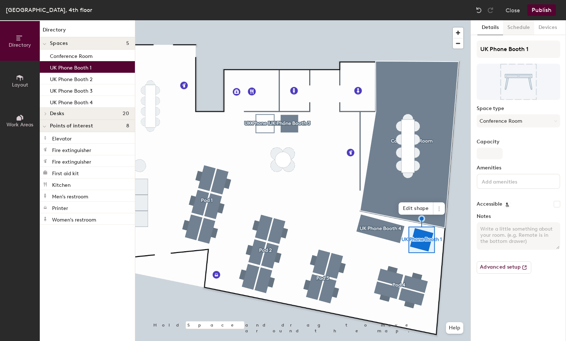
click at [524, 29] on button "Schedule" at bounding box center [518, 27] width 31 height 15
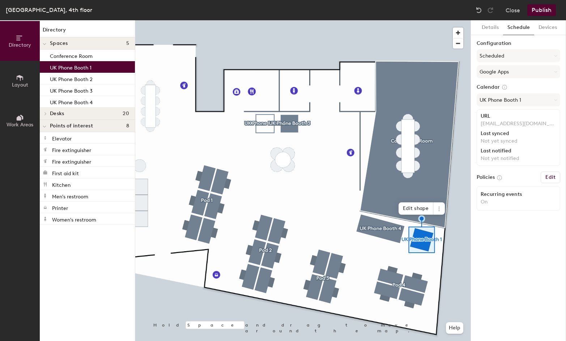
click at [541, 9] on button "Publish" at bounding box center [541, 10] width 29 height 12
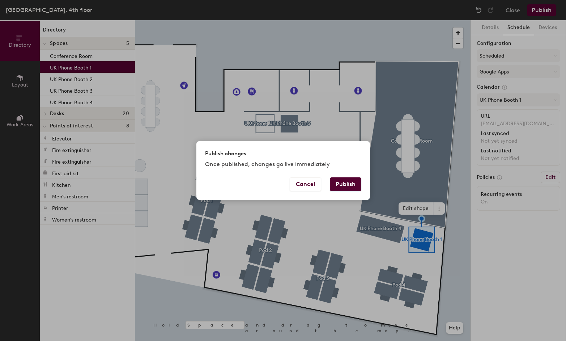
click at [345, 185] on button "Publish" at bounding box center [345, 184] width 31 height 14
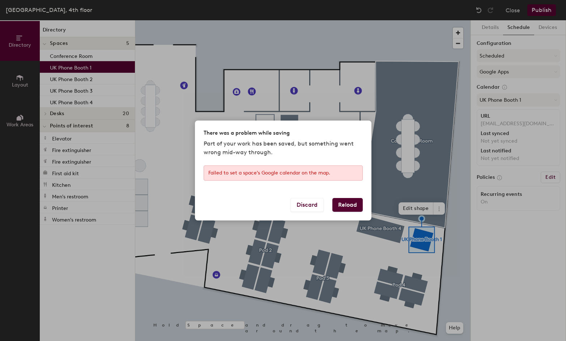
click at [350, 201] on button "Reload" at bounding box center [347, 205] width 30 height 14
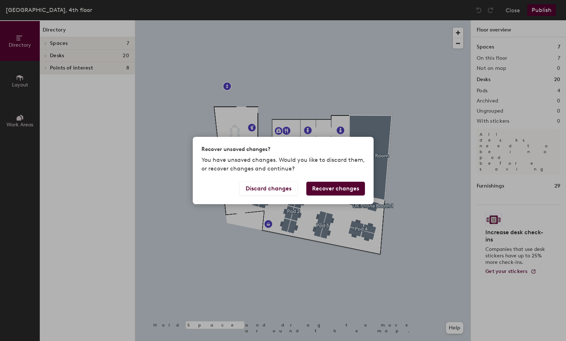
click at [337, 187] on button "Recover changes" at bounding box center [335, 188] width 59 height 14
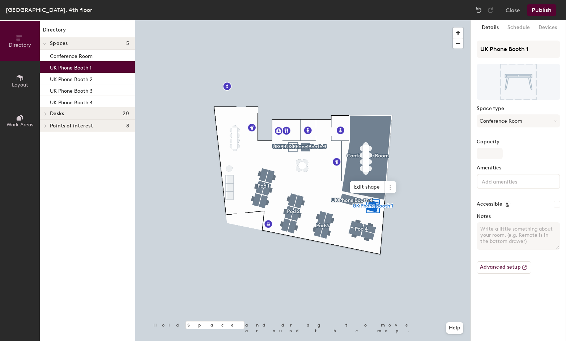
click at [537, 9] on button "Publish" at bounding box center [541, 10] width 29 height 12
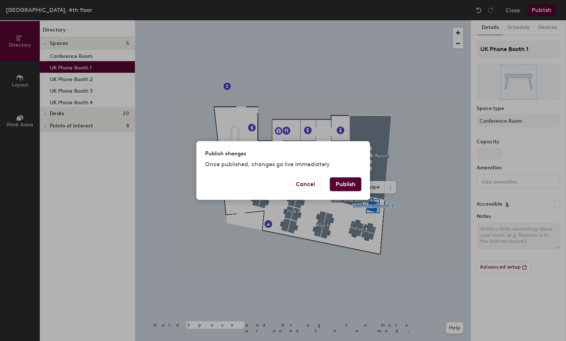
click at [339, 183] on button "Publish" at bounding box center [345, 184] width 31 height 14
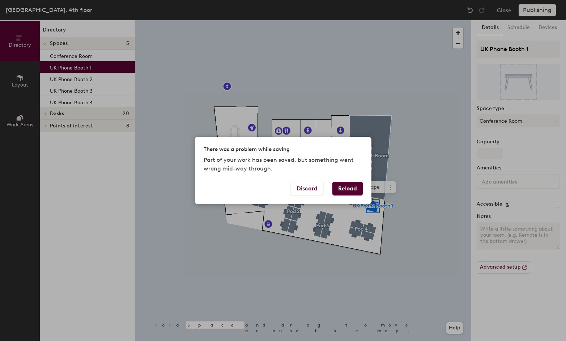
click at [343, 189] on button "Reload" at bounding box center [347, 188] width 30 height 14
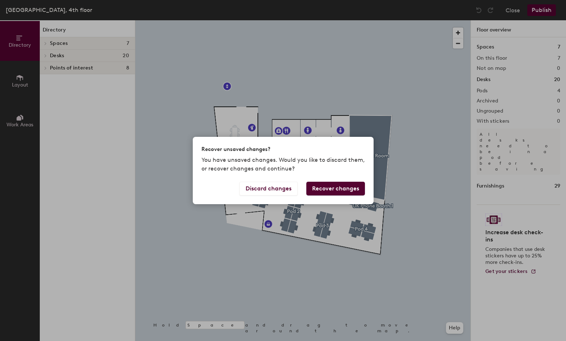
click at [343, 189] on button "Recover changes" at bounding box center [335, 188] width 59 height 14
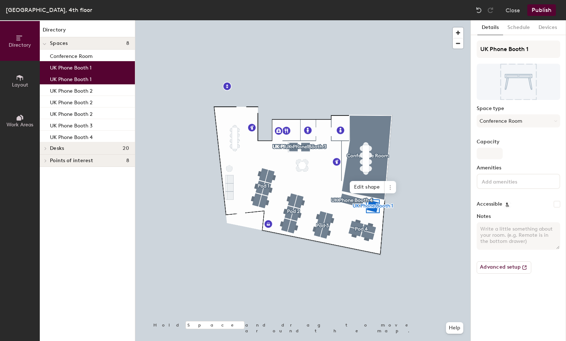
click at [540, 11] on button "Publish" at bounding box center [541, 10] width 29 height 12
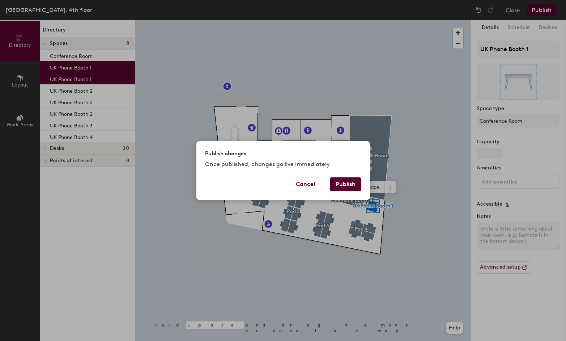
click at [347, 186] on button "Publish" at bounding box center [345, 184] width 31 height 14
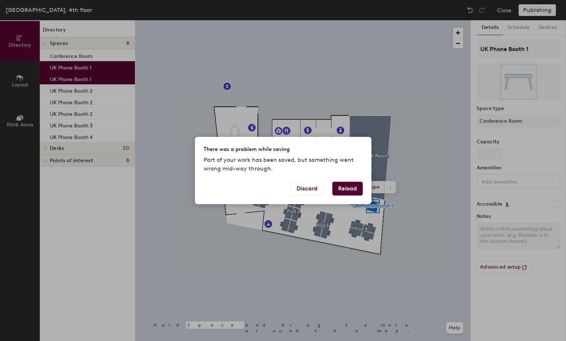
click at [347, 186] on button "Reload" at bounding box center [347, 188] width 30 height 14
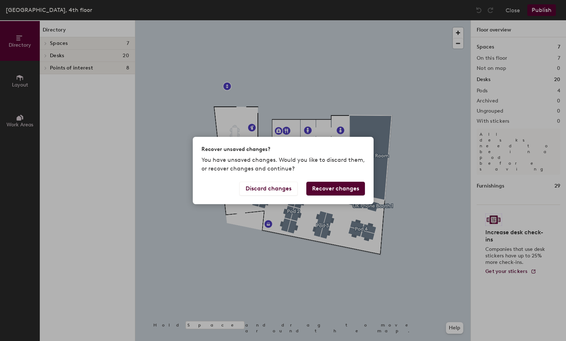
click at [329, 188] on button "Recover changes" at bounding box center [335, 188] width 59 height 14
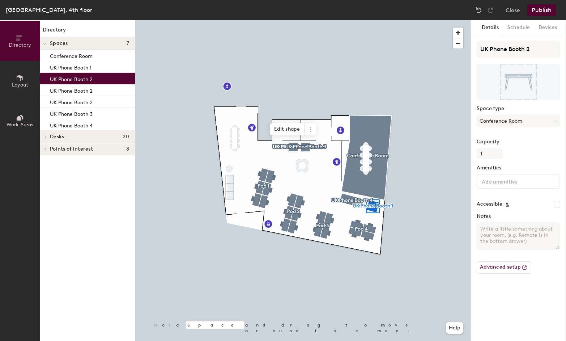
click at [81, 89] on div "Conference Room [GEOGRAPHIC_DATA] Phone Booth 1 UK Phone Booth 2 [GEOGRAPHIC_DA…" at bounding box center [87, 90] width 95 height 81
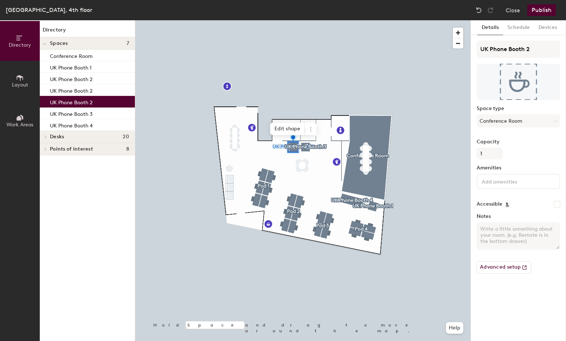
click at [94, 98] on div "UK Phone Booth 2" at bounding box center [87, 102] width 95 height 12
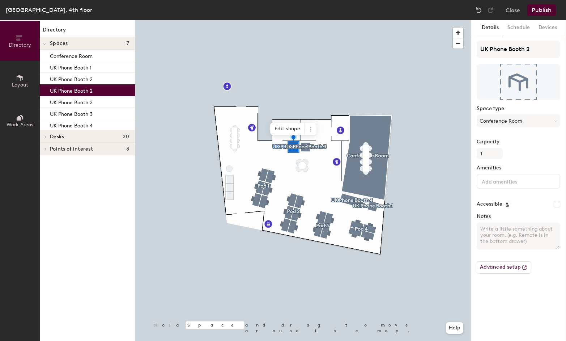
click at [96, 89] on div "UK Phone Booth 2" at bounding box center [87, 90] width 95 height 12
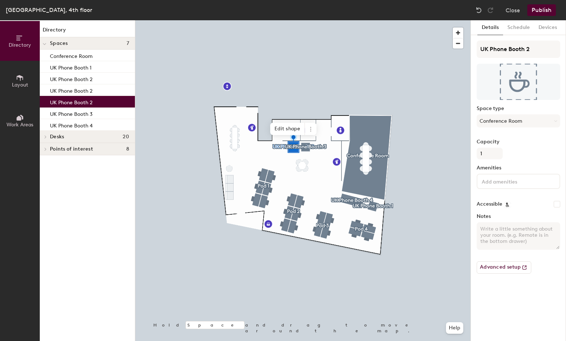
click at [96, 98] on div "UK Phone Booth 2" at bounding box center [87, 102] width 95 height 12
click at [90, 92] on p "UK Phone Booth 2" at bounding box center [71, 90] width 43 height 8
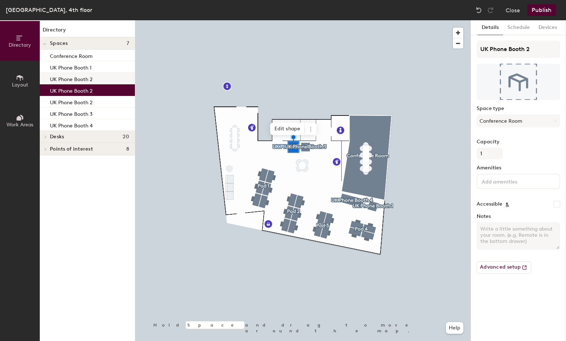
click at [90, 80] on p "UK Phone Booth 2" at bounding box center [71, 78] width 43 height 8
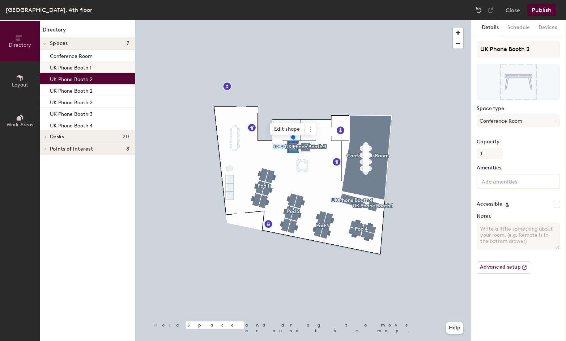
click at [86, 68] on p "UK Phone Booth 1" at bounding box center [71, 67] width 42 height 8
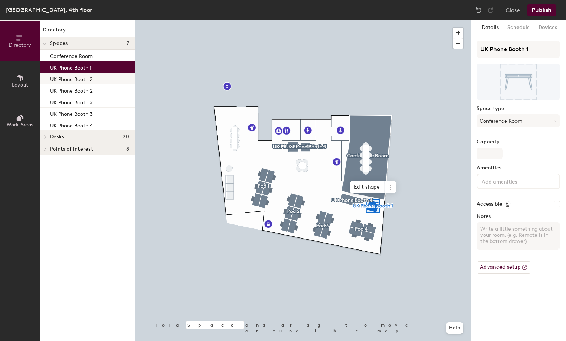
click at [87, 77] on p "UK Phone Booth 2" at bounding box center [71, 78] width 43 height 8
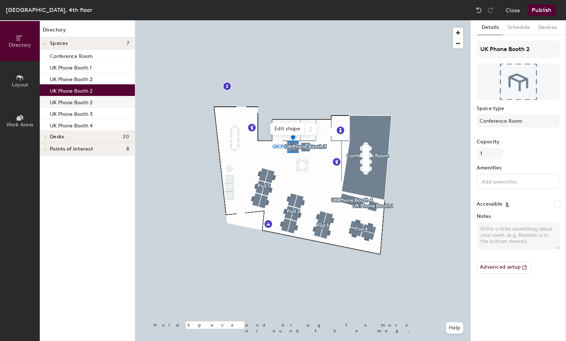
drag, startPoint x: 98, startPoint y: 90, endPoint x: 96, endPoint y: 103, distance: 13.5
click at [98, 90] on div "UK Phone Booth 2" at bounding box center [87, 90] width 95 height 12
click at [97, 103] on div "UK Phone Booth 2" at bounding box center [87, 102] width 95 height 12
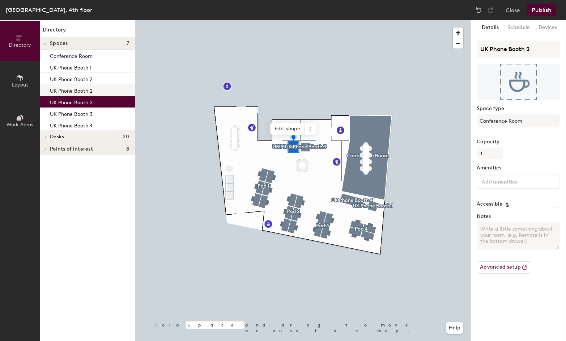
click at [90, 92] on p "UK Phone Booth 2" at bounding box center [71, 90] width 43 height 8
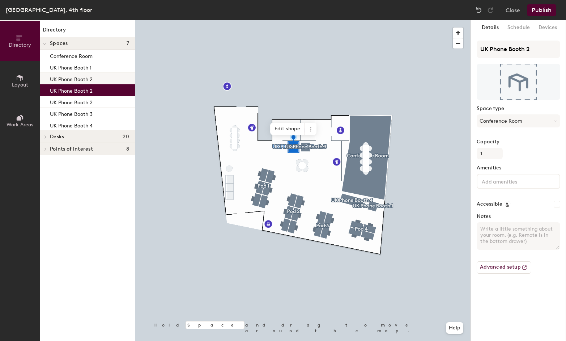
click at [90, 78] on p "UK Phone Booth 2" at bounding box center [71, 78] width 43 height 8
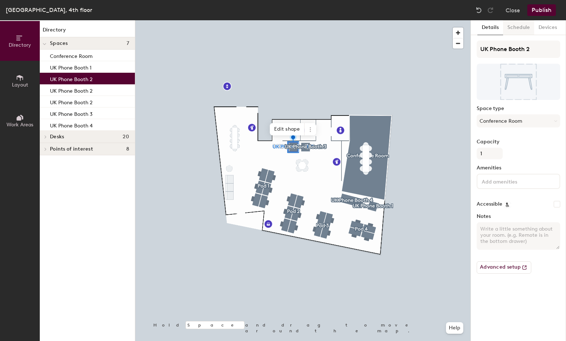
click at [526, 30] on button "Schedule" at bounding box center [518, 27] width 31 height 15
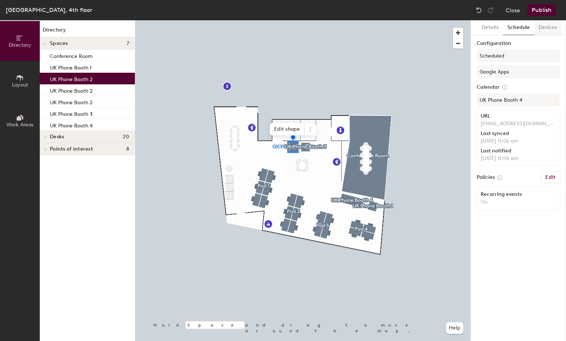
click at [553, 28] on button "Devices" at bounding box center [547, 27] width 27 height 15
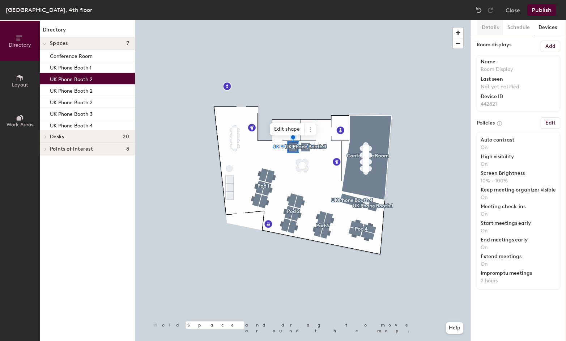
click at [487, 26] on button "Details" at bounding box center [490, 27] width 26 height 15
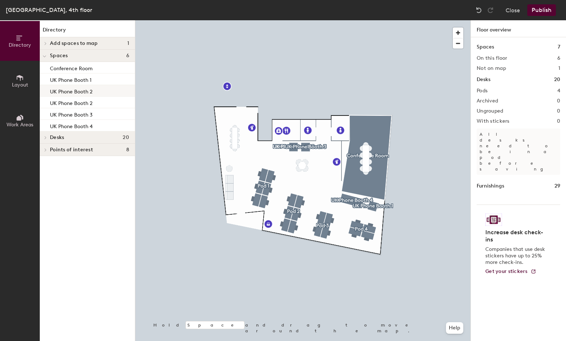
click at [98, 93] on div "UK Phone Booth 2" at bounding box center [87, 91] width 95 height 12
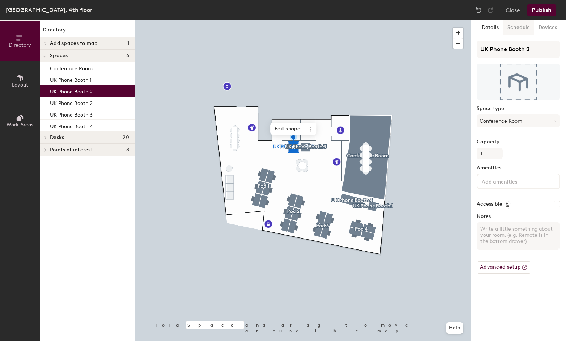
click at [523, 29] on button "Schedule" at bounding box center [518, 27] width 31 height 15
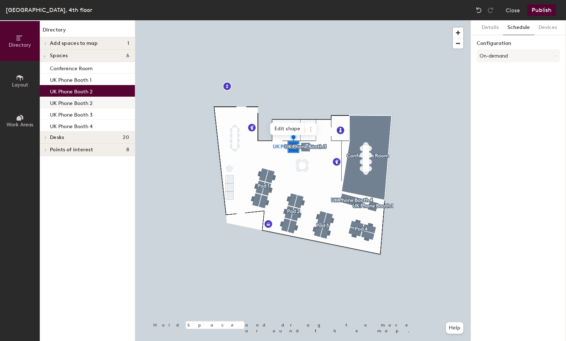
click at [94, 102] on div "UK Phone Booth 2" at bounding box center [87, 103] width 95 height 12
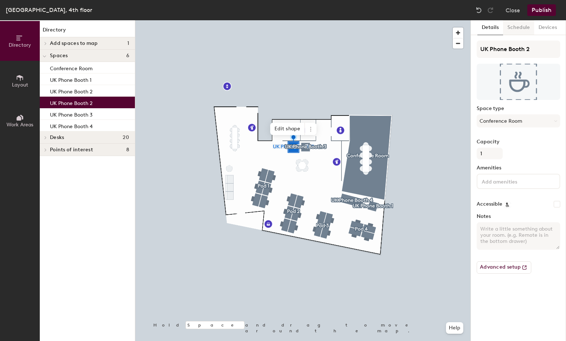
click at [517, 29] on button "Schedule" at bounding box center [518, 27] width 31 height 15
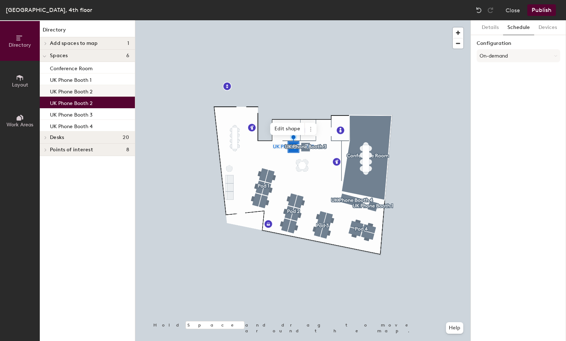
click at [97, 90] on div "UK Phone Booth 2" at bounding box center [87, 91] width 95 height 12
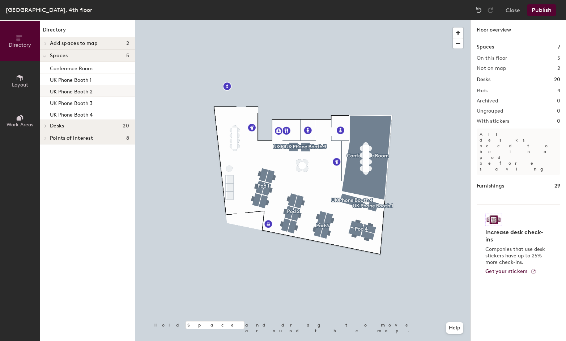
click at [112, 91] on div "UK Phone Booth 2" at bounding box center [87, 91] width 95 height 12
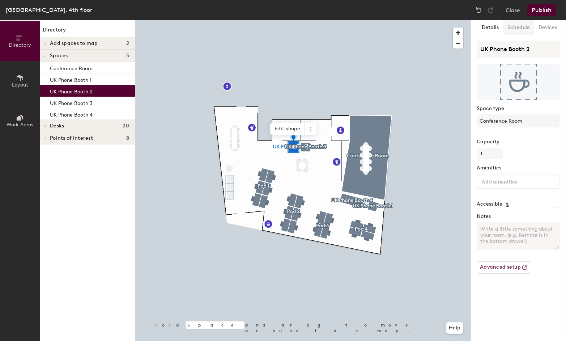
click at [519, 27] on button "Schedule" at bounding box center [518, 27] width 31 height 15
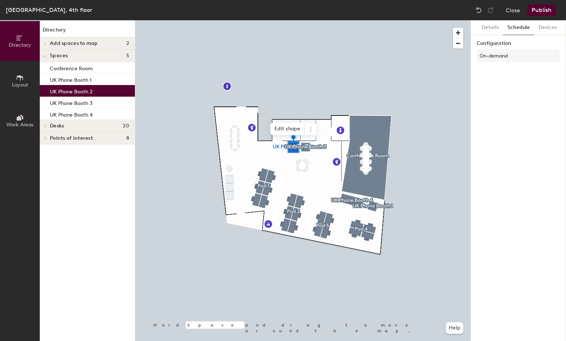
click at [106, 90] on div "UK Phone Booth 2" at bounding box center [87, 91] width 95 height 12
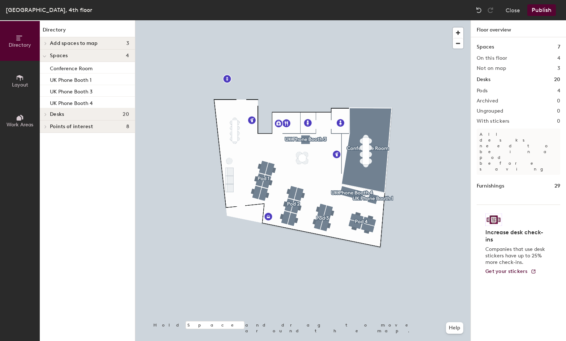
click at [548, 10] on button "Publish" at bounding box center [541, 10] width 29 height 12
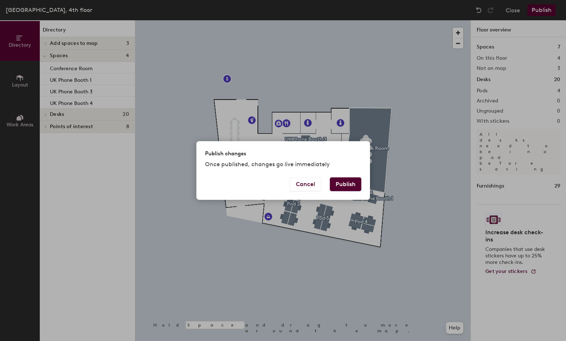
click at [347, 180] on button "Publish" at bounding box center [345, 184] width 31 height 14
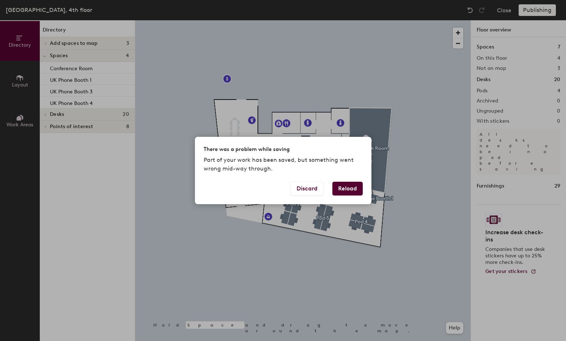
click at [348, 191] on button "Reload" at bounding box center [347, 188] width 30 height 14
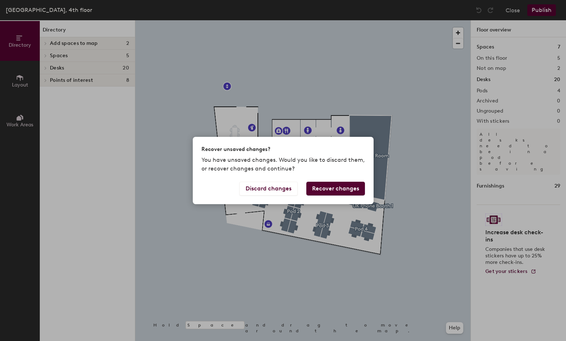
click at [344, 188] on button "Recover changes" at bounding box center [335, 188] width 59 height 14
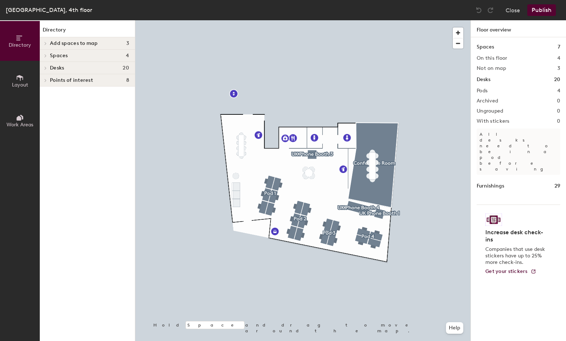
click at [56, 56] on span "Spaces" at bounding box center [59, 56] width 18 height 6
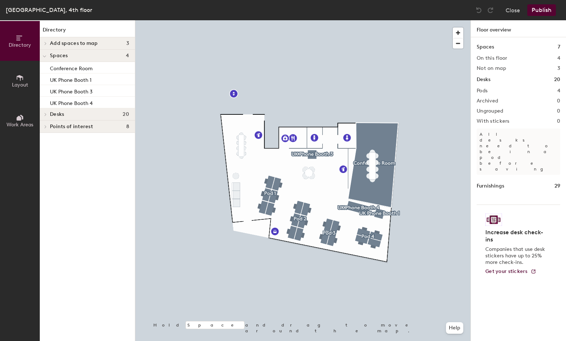
click at [61, 42] on span "Add spaces to map" at bounding box center [74, 43] width 48 height 6
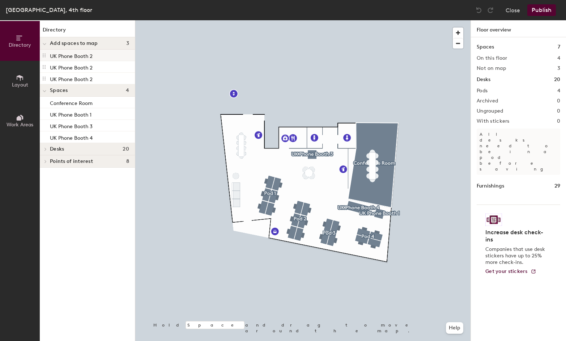
click at [73, 55] on p "UK Phone Booth 2" at bounding box center [71, 55] width 43 height 8
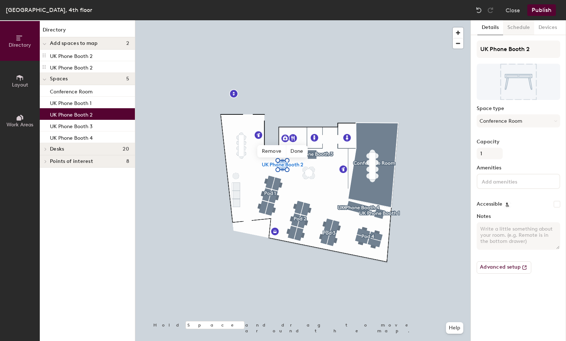
click at [506, 29] on button "Schedule" at bounding box center [518, 27] width 31 height 15
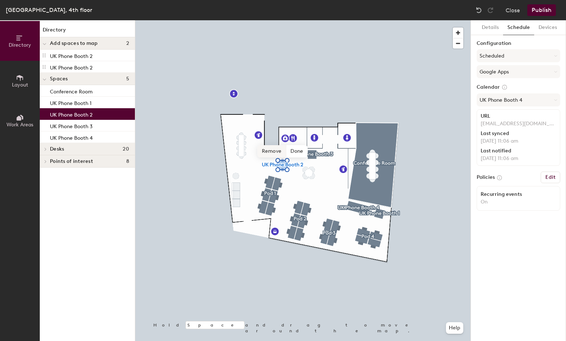
click at [279, 151] on span "Remove" at bounding box center [271, 151] width 29 height 12
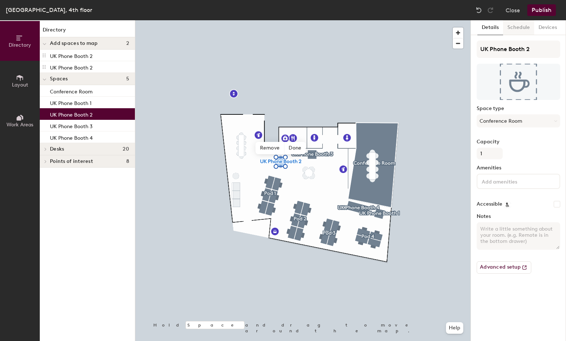
click at [514, 24] on button "Schedule" at bounding box center [518, 27] width 31 height 15
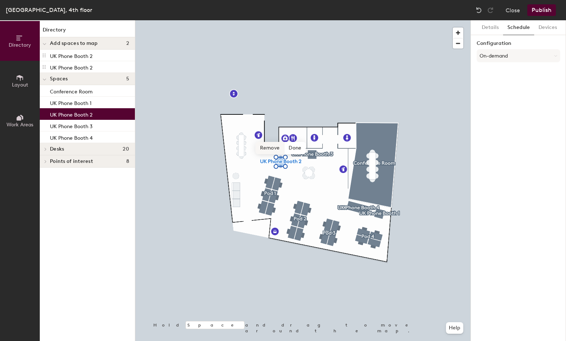
click at [273, 145] on span "Remove" at bounding box center [270, 148] width 29 height 12
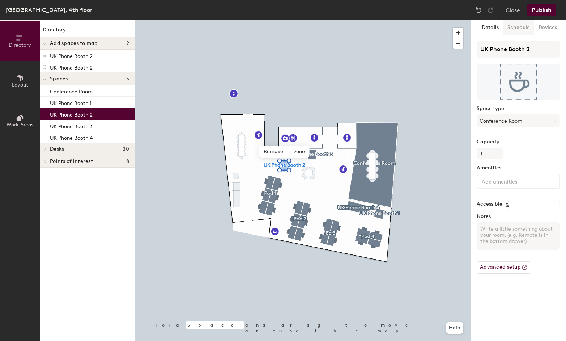
click at [510, 27] on button "Schedule" at bounding box center [518, 27] width 31 height 15
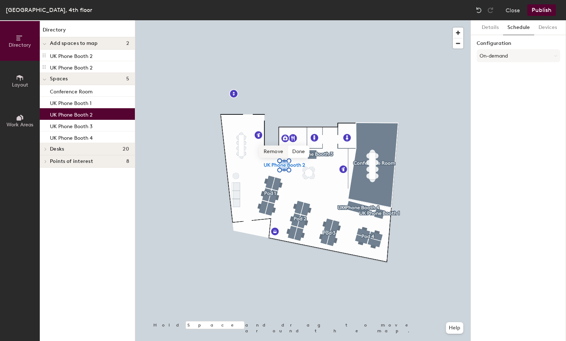
click at [278, 151] on span "Remove" at bounding box center [273, 151] width 29 height 12
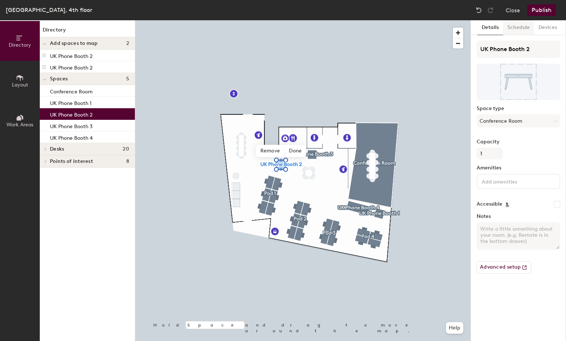
click at [518, 29] on button "Schedule" at bounding box center [518, 27] width 31 height 15
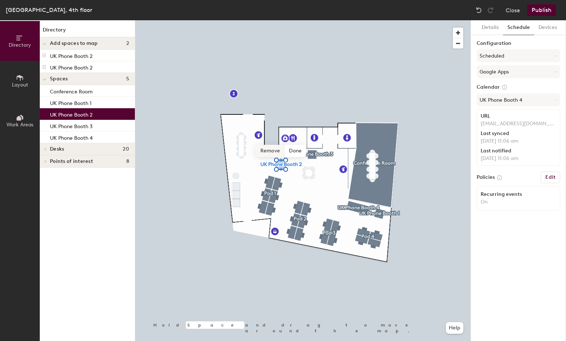
click at [272, 151] on span "Remove" at bounding box center [270, 151] width 29 height 12
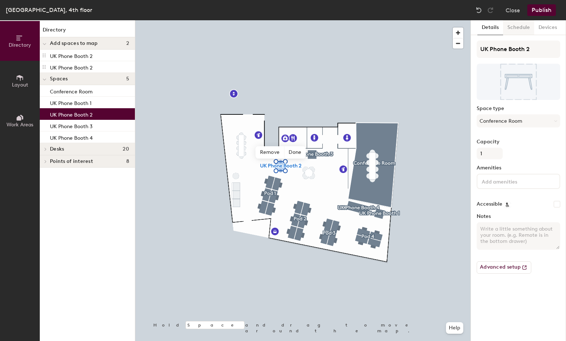
click at [511, 30] on button "Schedule" at bounding box center [518, 27] width 31 height 15
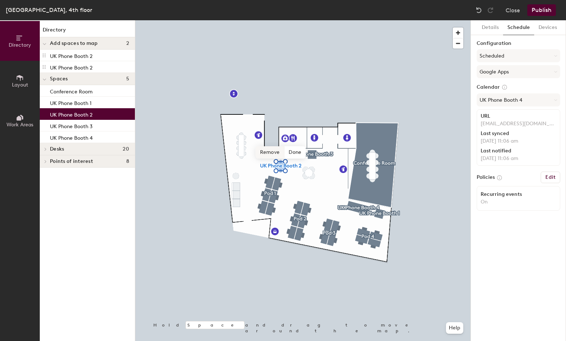
click at [268, 151] on span "Remove" at bounding box center [270, 152] width 29 height 12
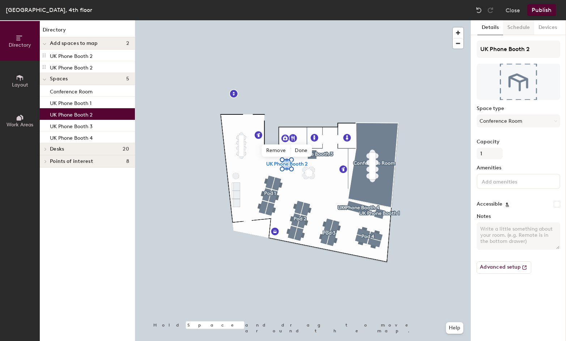
click at [513, 25] on button "Schedule" at bounding box center [518, 27] width 31 height 15
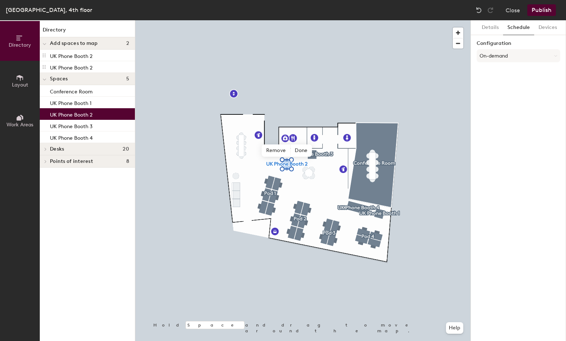
drag, startPoint x: 513, startPoint y: 54, endPoint x: 510, endPoint y: 63, distance: 9.5
click at [513, 54] on button "On-demand" at bounding box center [518, 55] width 84 height 13
click at [499, 83] on div "Scheduled" at bounding box center [518, 84] width 83 height 11
click at [506, 75] on button "Select account" at bounding box center [518, 71] width 84 height 13
click at [503, 89] on div "Google Apps" at bounding box center [518, 89] width 83 height 11
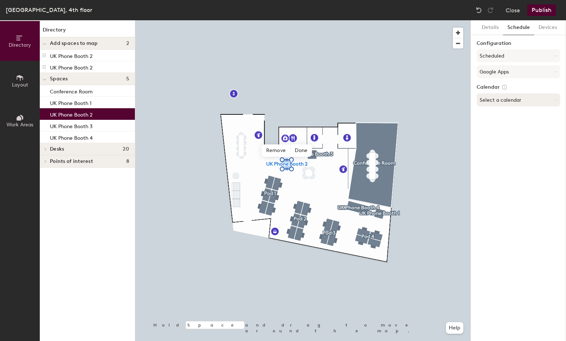
click at [508, 98] on button "Select a calendar" at bounding box center [518, 99] width 84 height 13
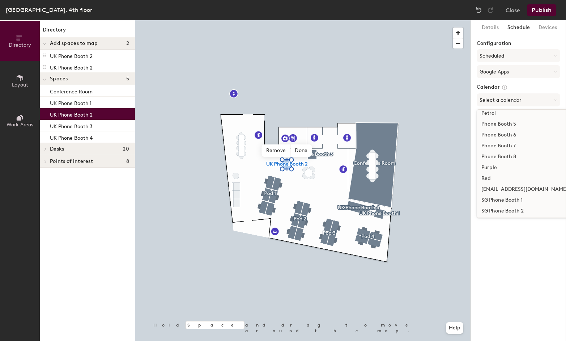
scroll to position [354, 0]
click at [514, 143] on div "UK Phone Booth 2" at bounding box center [535, 143] width 116 height 11
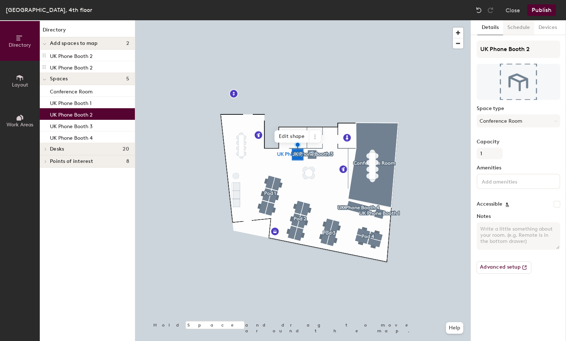
click at [524, 29] on button "Schedule" at bounding box center [518, 27] width 31 height 15
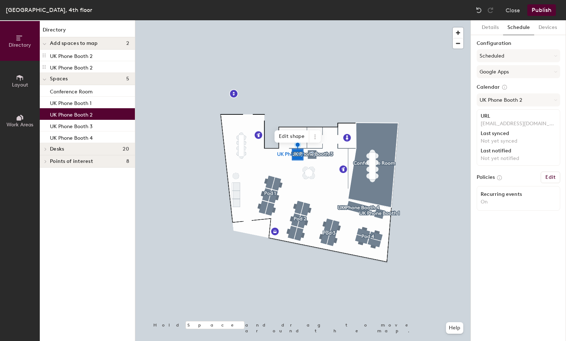
click at [548, 12] on button "Publish" at bounding box center [541, 10] width 29 height 12
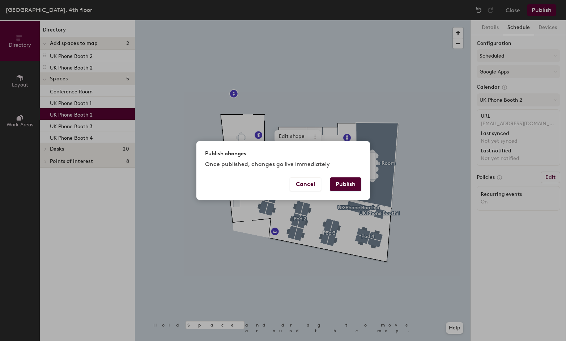
click at [341, 186] on button "Publish" at bounding box center [345, 184] width 31 height 14
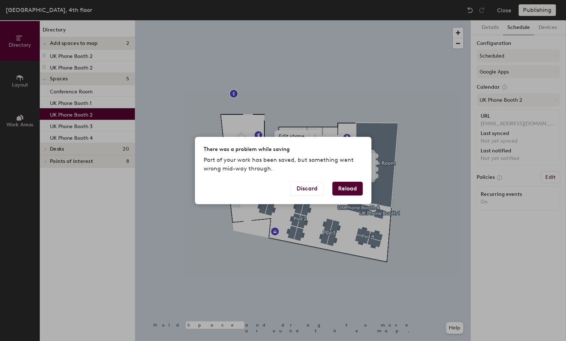
click at [346, 188] on button "Reload" at bounding box center [347, 188] width 30 height 14
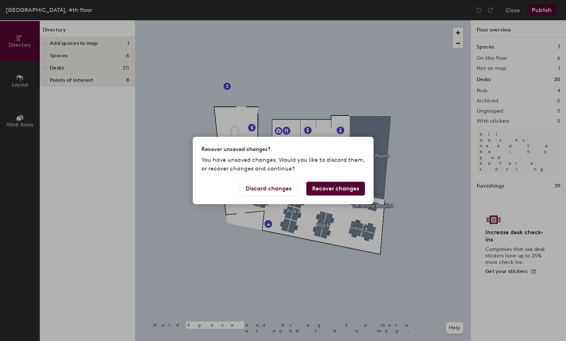
click at [322, 190] on button "Recover changes" at bounding box center [335, 188] width 59 height 14
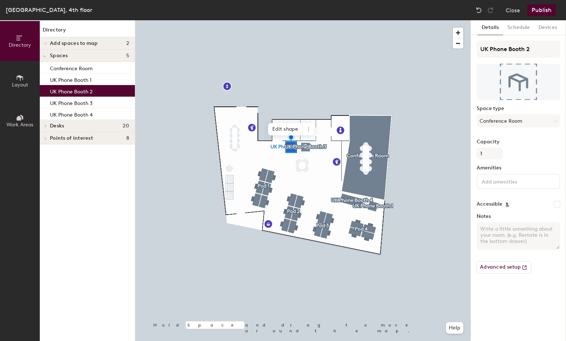
click at [206, 20] on div at bounding box center [302, 20] width 335 height 0
